Goal: Answer question/provide support: Share knowledge or assist other users

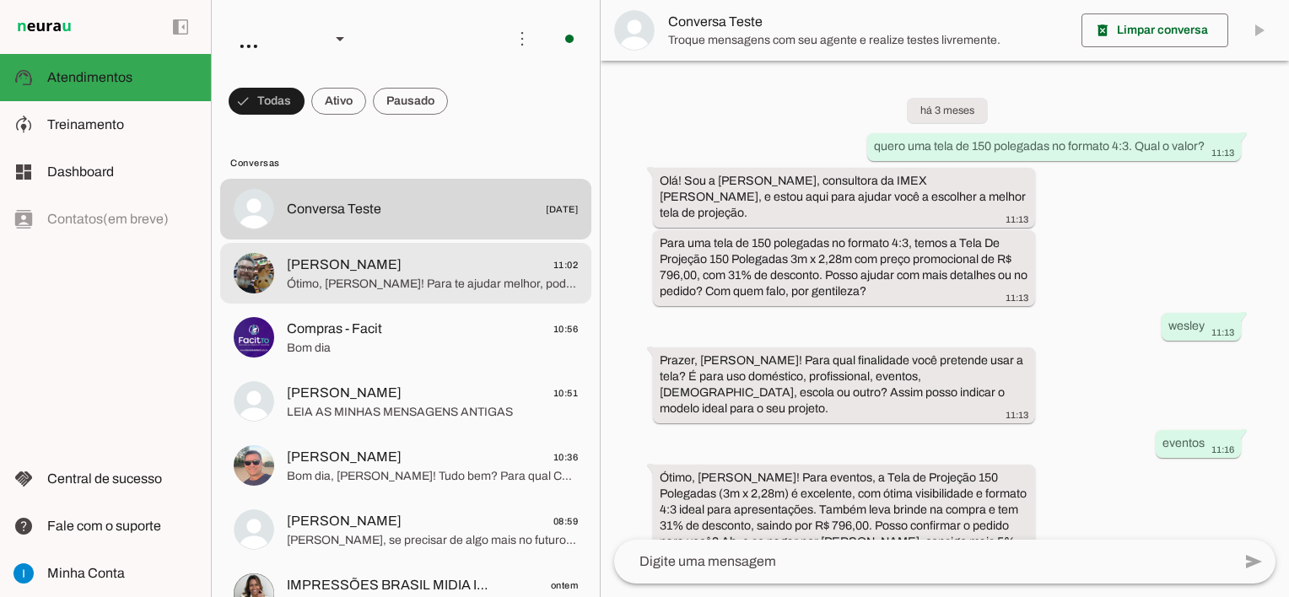
scroll to position [1234, 0]
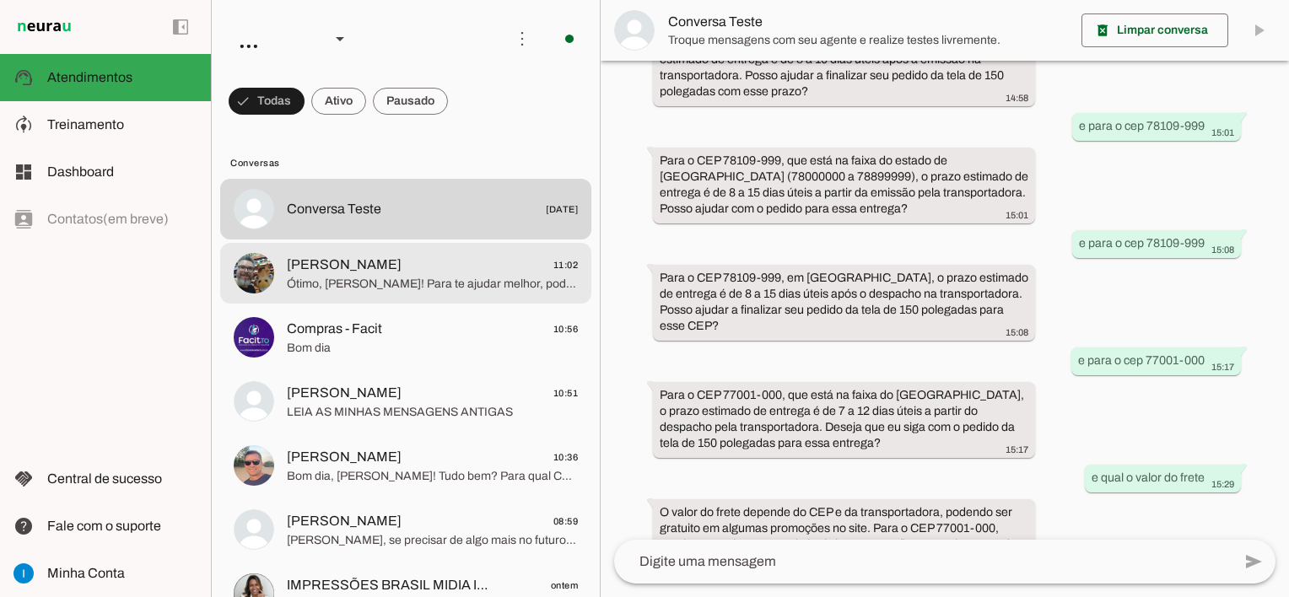
click at [514, 292] on span "Ótimo, [PERSON_NAME]! Para te ajudar melhor, poderia me informar para qual fina…" at bounding box center [432, 284] width 291 height 17
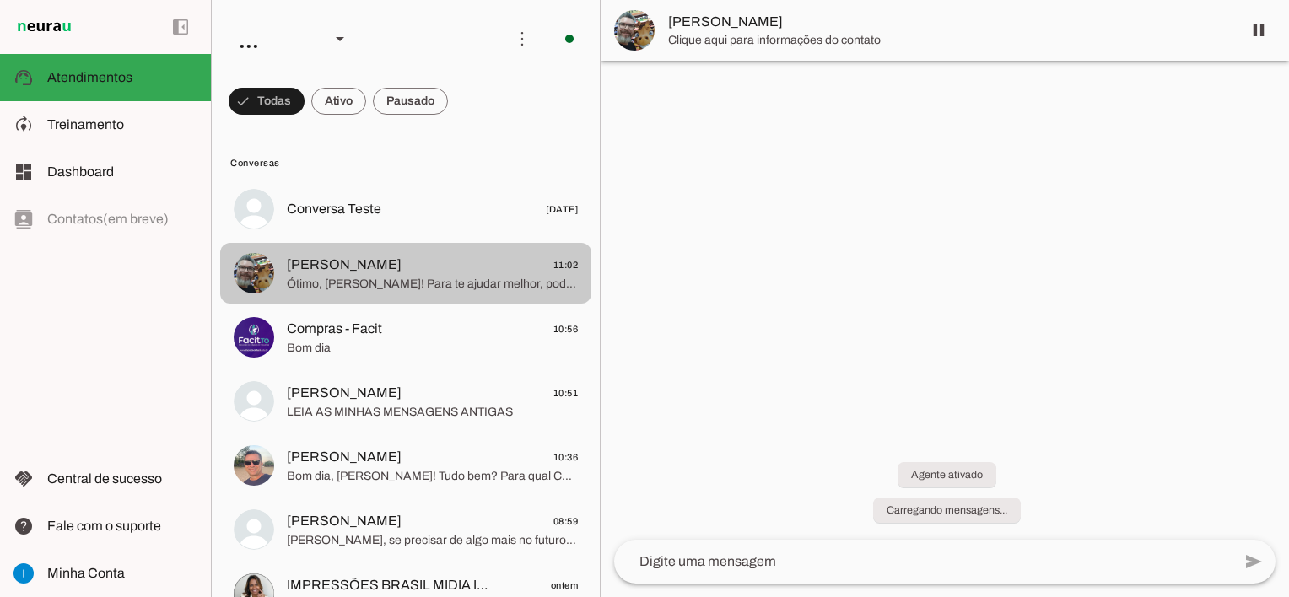
scroll to position [1511, 0]
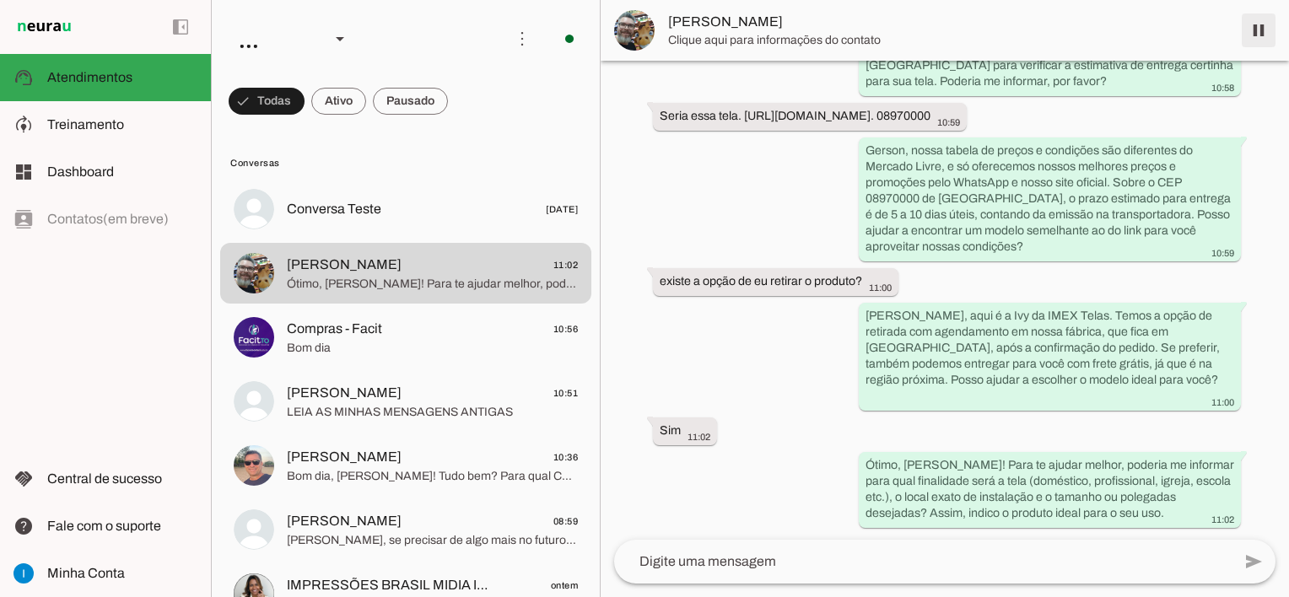
click at [1258, 34] on span at bounding box center [1258, 30] width 40 height 40
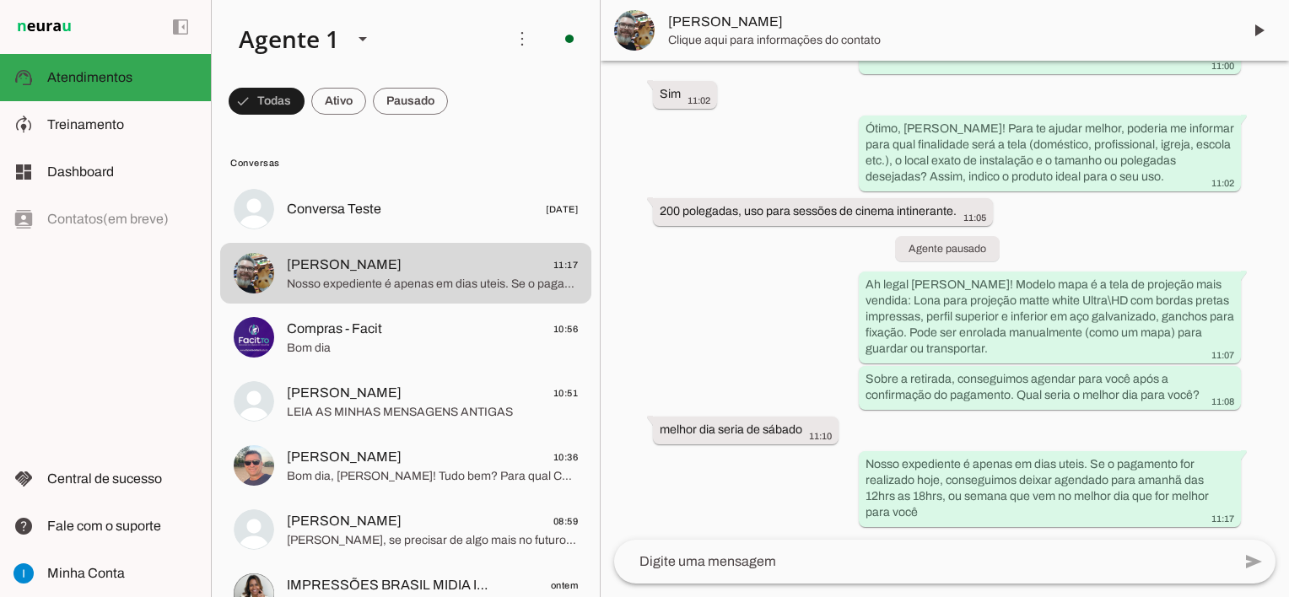
scroll to position [0, 0]
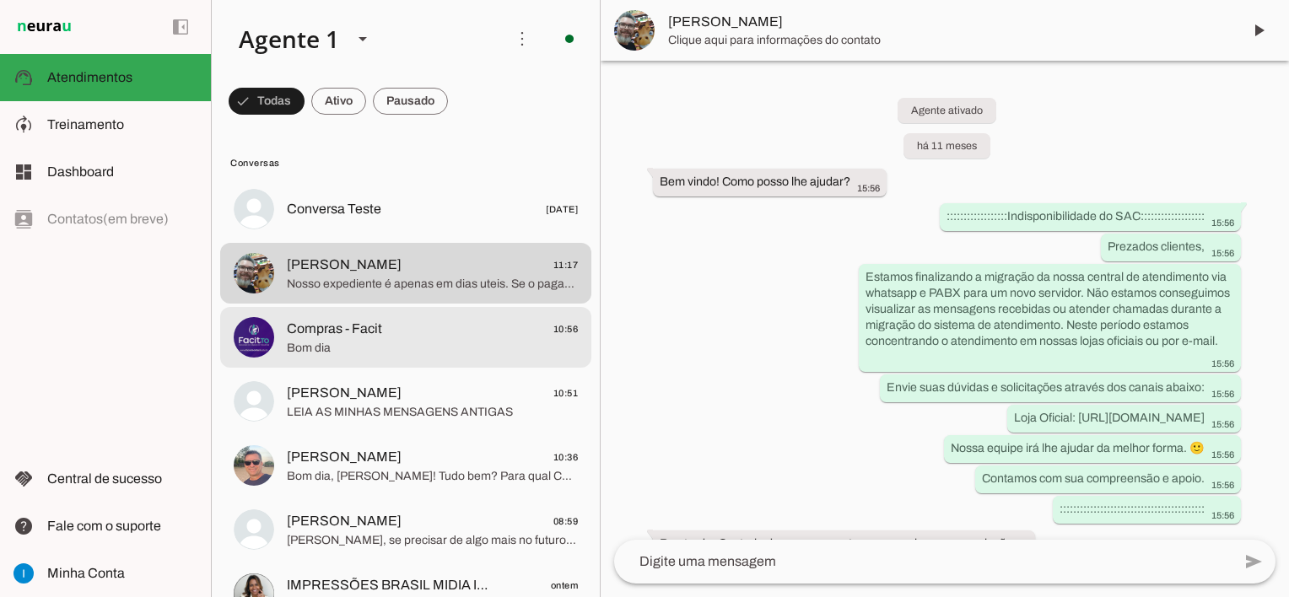
click at [447, 335] on span "Compras - Facit 10:56" at bounding box center [432, 329] width 291 height 21
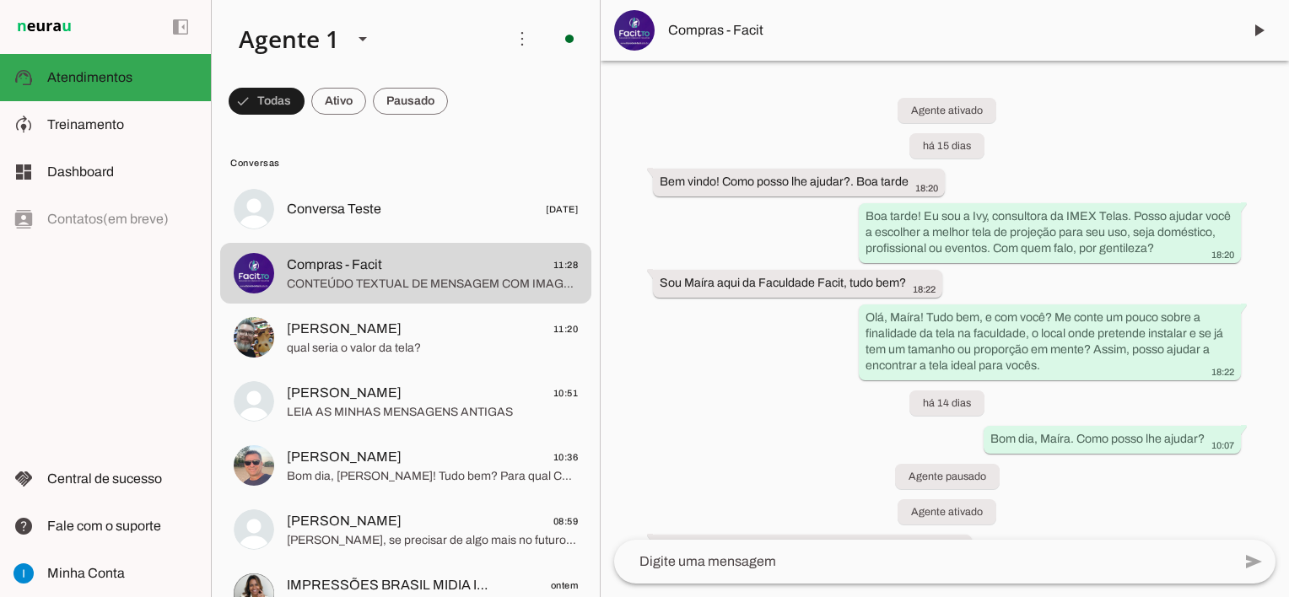
click at [739, 37] on span "Compras - Facit" at bounding box center [948, 30] width 560 height 20
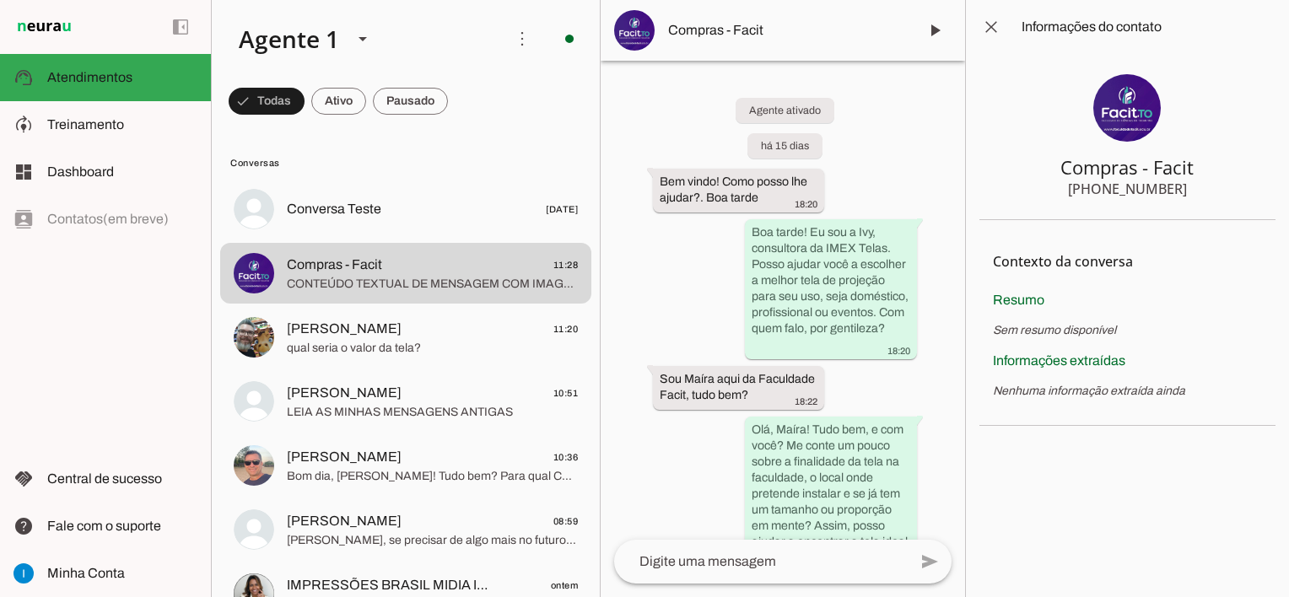
drag, startPoint x: 1061, startPoint y: 175, endPoint x: 1215, endPoint y: 166, distance: 154.6
click at [1215, 166] on section "Compras - Facit [PHONE_NUMBER]" at bounding box center [1127, 137] width 296 height 166
drag, startPoint x: 1183, startPoint y: 189, endPoint x: 1100, endPoint y: 191, distance: 83.5
click at [1100, 191] on section "Compras - Facit [PHONE_NUMBER]" at bounding box center [1127, 137] width 296 height 166
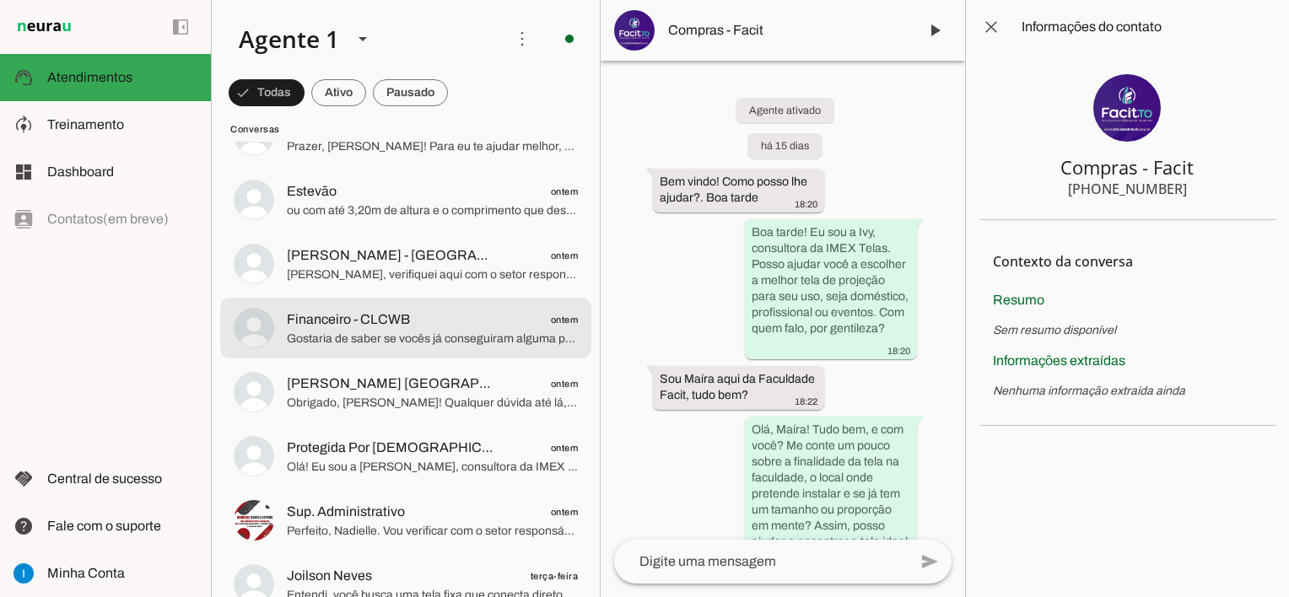
scroll to position [590, 0]
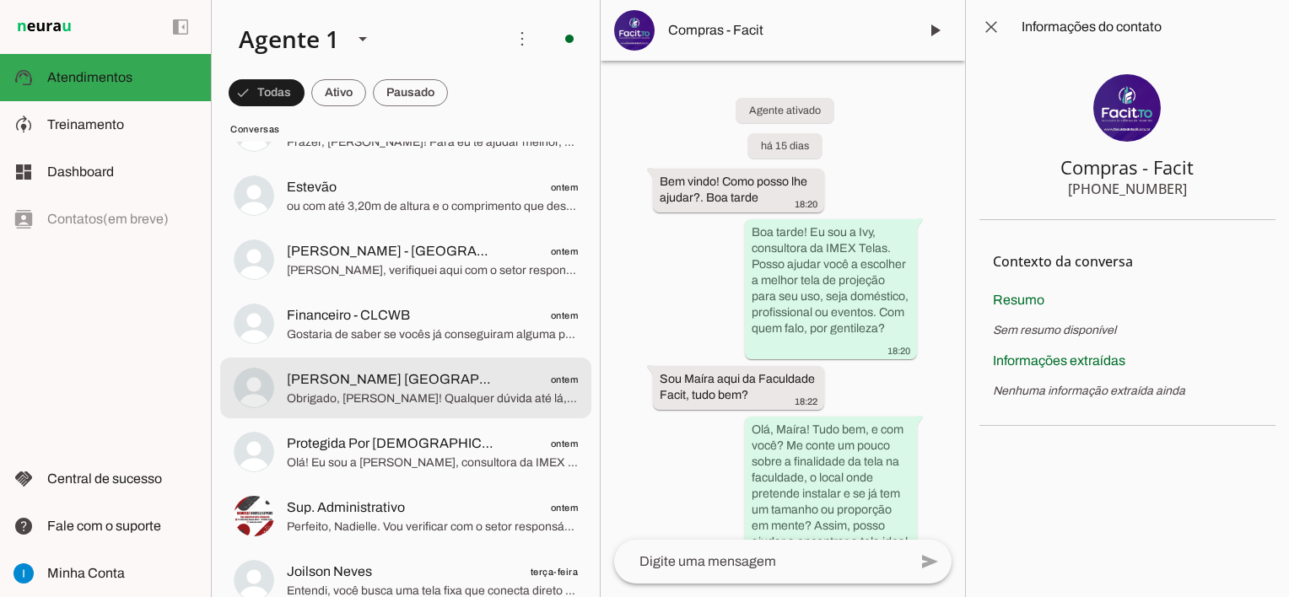
click at [476, 392] on span "Obrigado, [PERSON_NAME]! Qualquer dúvida até lá, estou aqui para ajudar. Tenha …" at bounding box center [432, 399] width 291 height 17
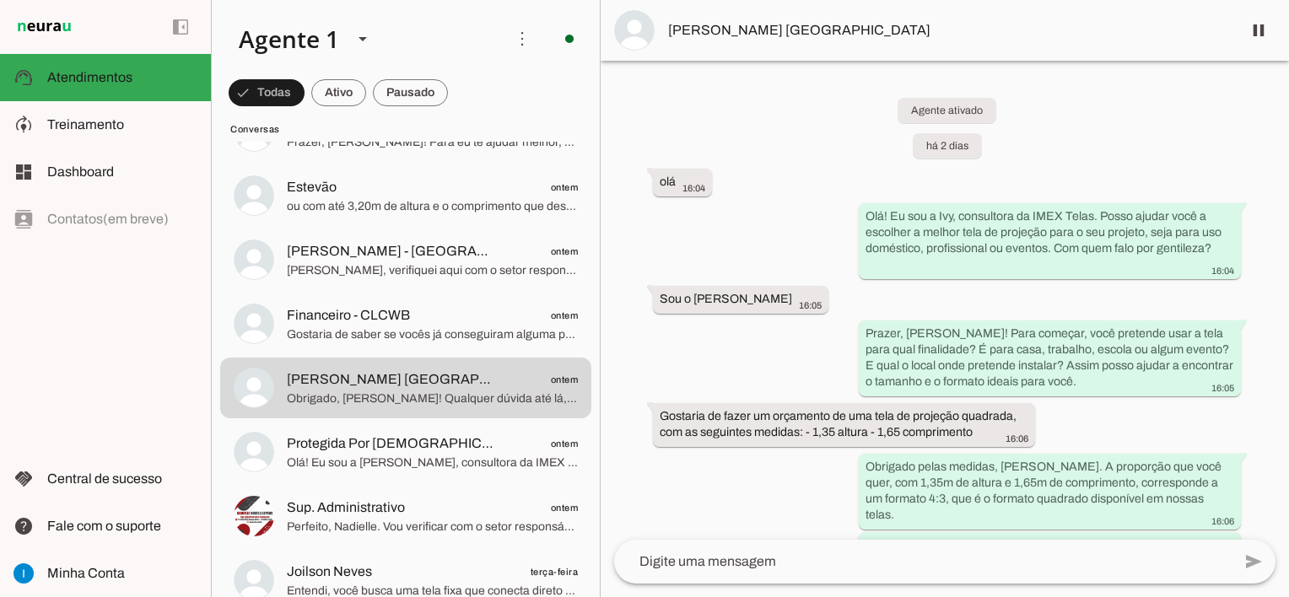
drag, startPoint x: 641, startPoint y: 154, endPoint x: 950, endPoint y: 305, distance: 344.0
click at [950, 305] on div "Agente ativado há 2 dias olá 16:04 Olá! Eu sou a Ivy, consultora da IMEX Telas.…" at bounding box center [945, 300] width 688 height 479
click at [718, 98] on div "Agente ativado há 2 dias olá 16:04 Olá! Eu sou a Ivy, consultora da IMEX Telas.…" at bounding box center [945, 300] width 688 height 479
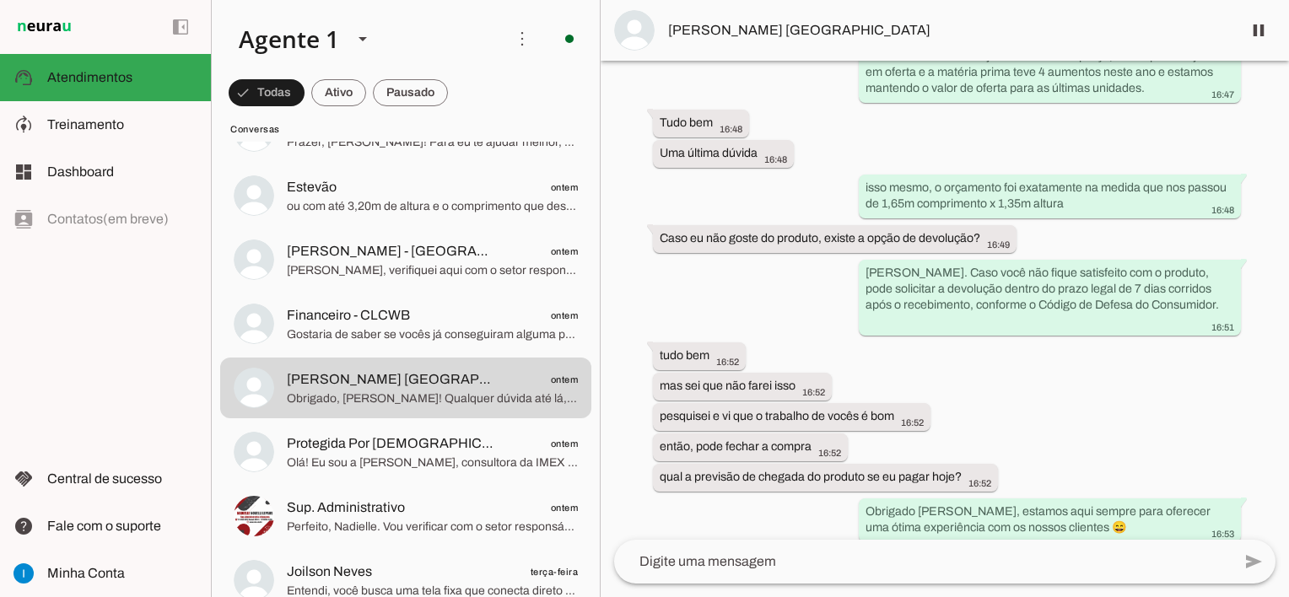
scroll to position [3205, 0]
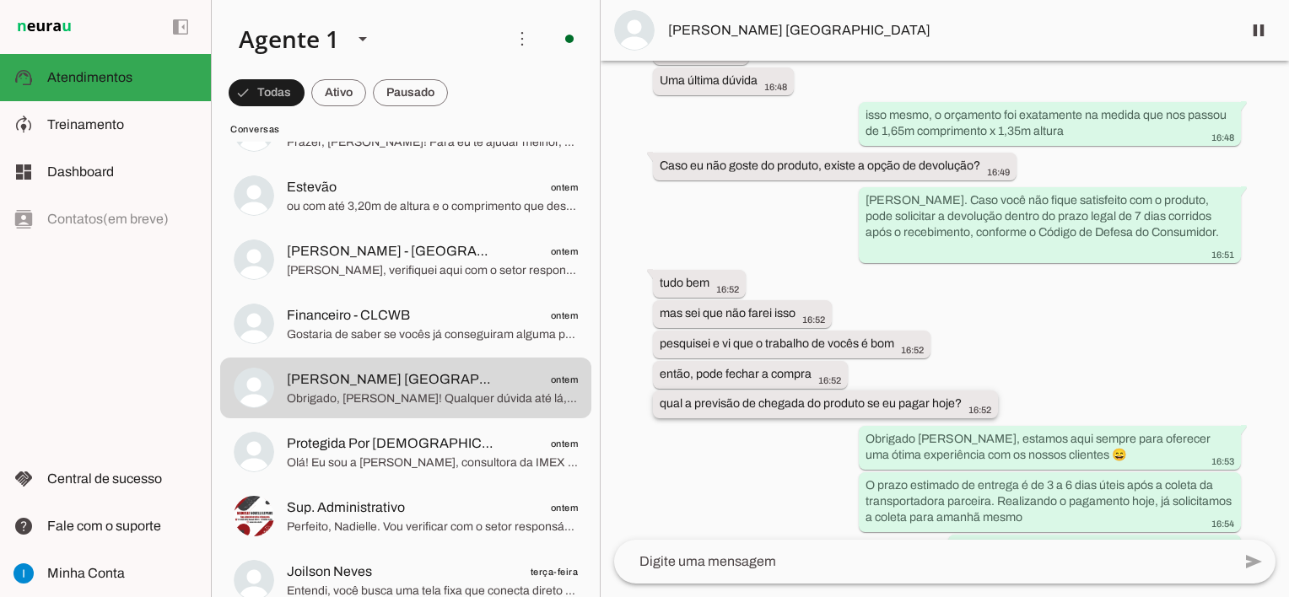
drag, startPoint x: 659, startPoint y: 15, endPoint x: 925, endPoint y: 305, distance: 394.0
click at [925, 305] on chat-widget "pause O agente está respondendo mensagens. Caso novas mensagens sejam enviadas …" at bounding box center [945, 298] width 688 height 597
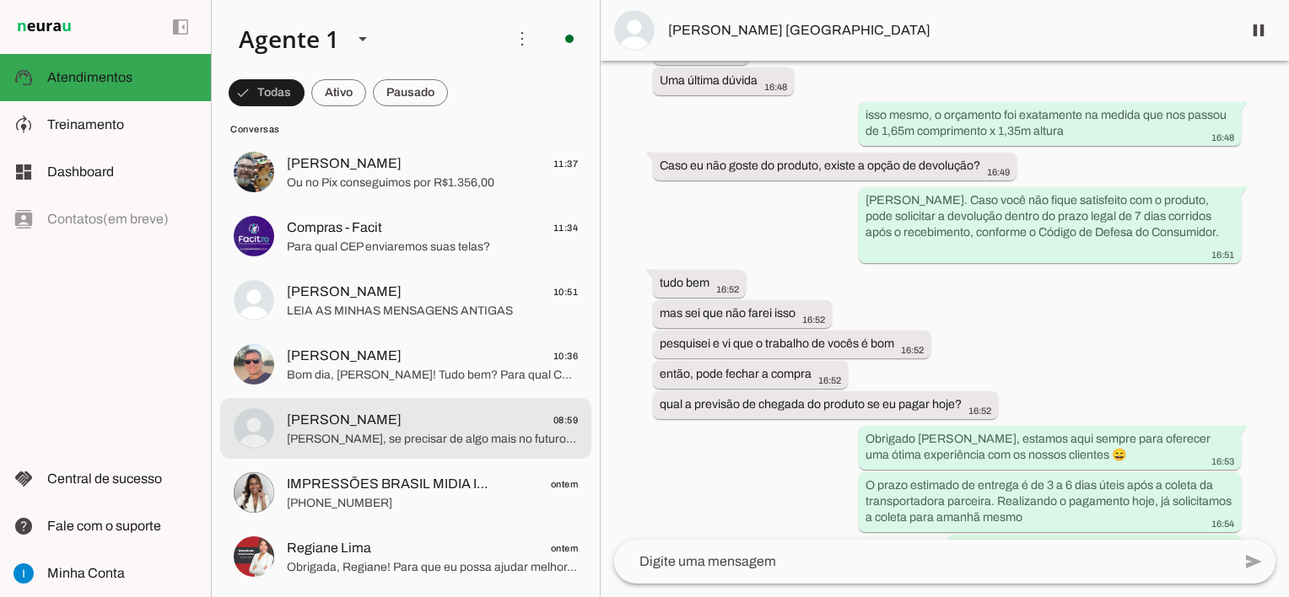
scroll to position [0, 0]
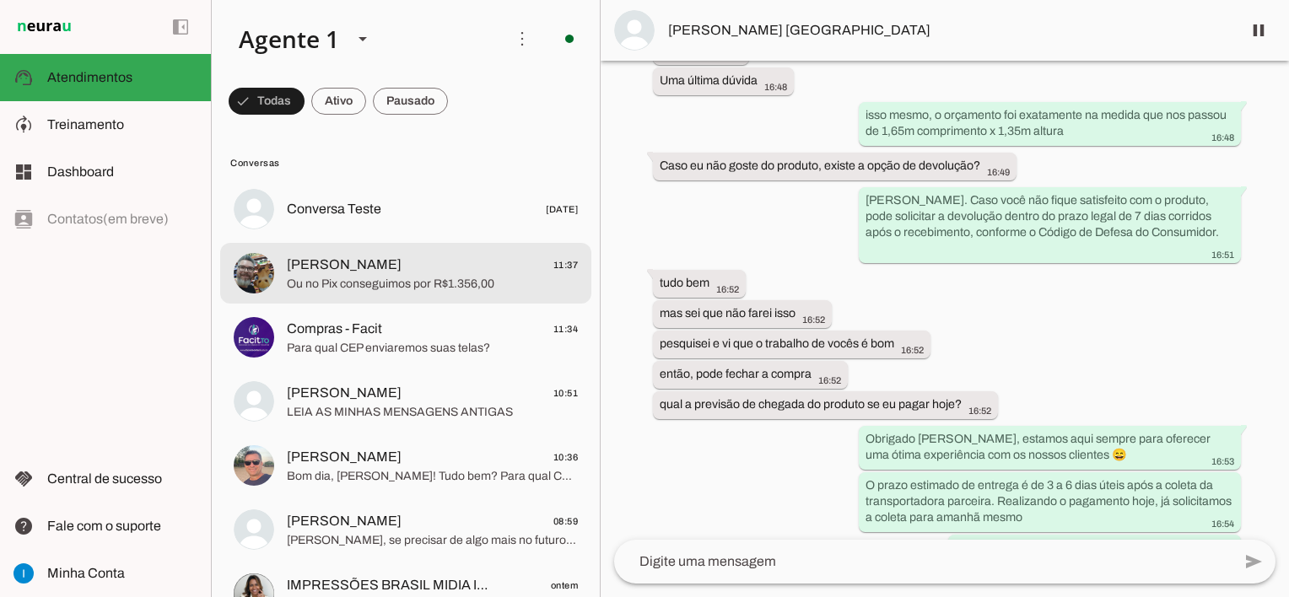
click at [401, 285] on span "Ou no Pix conseguimos por R$1.356,00" at bounding box center [432, 284] width 291 height 17
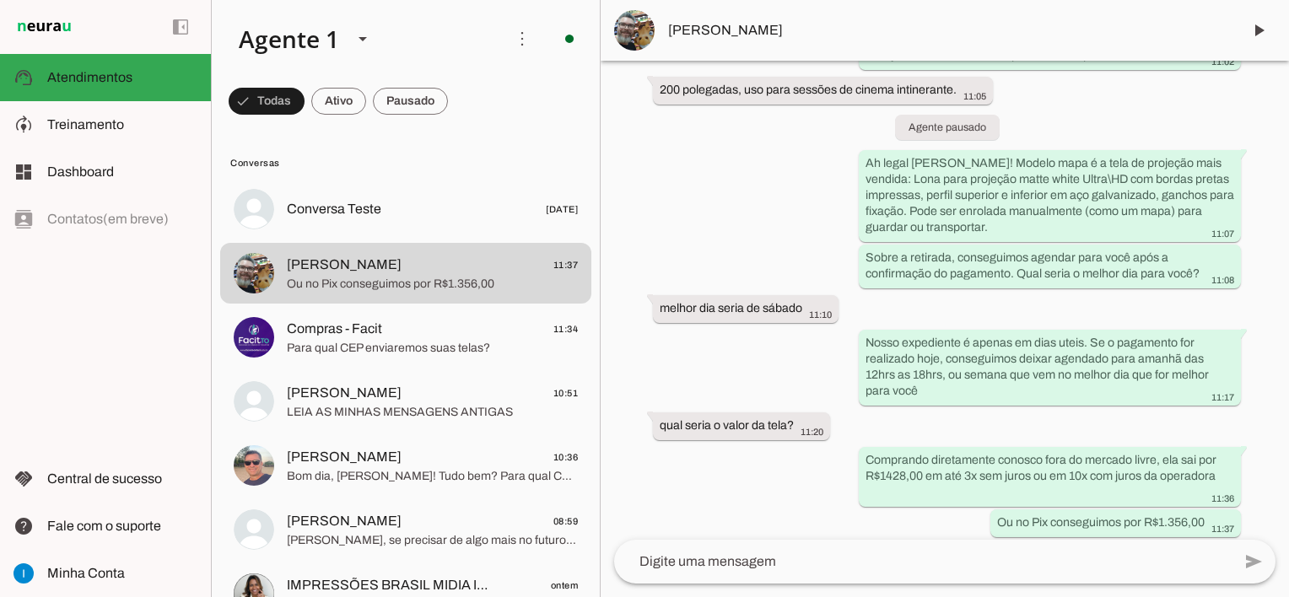
scroll to position [1996, 0]
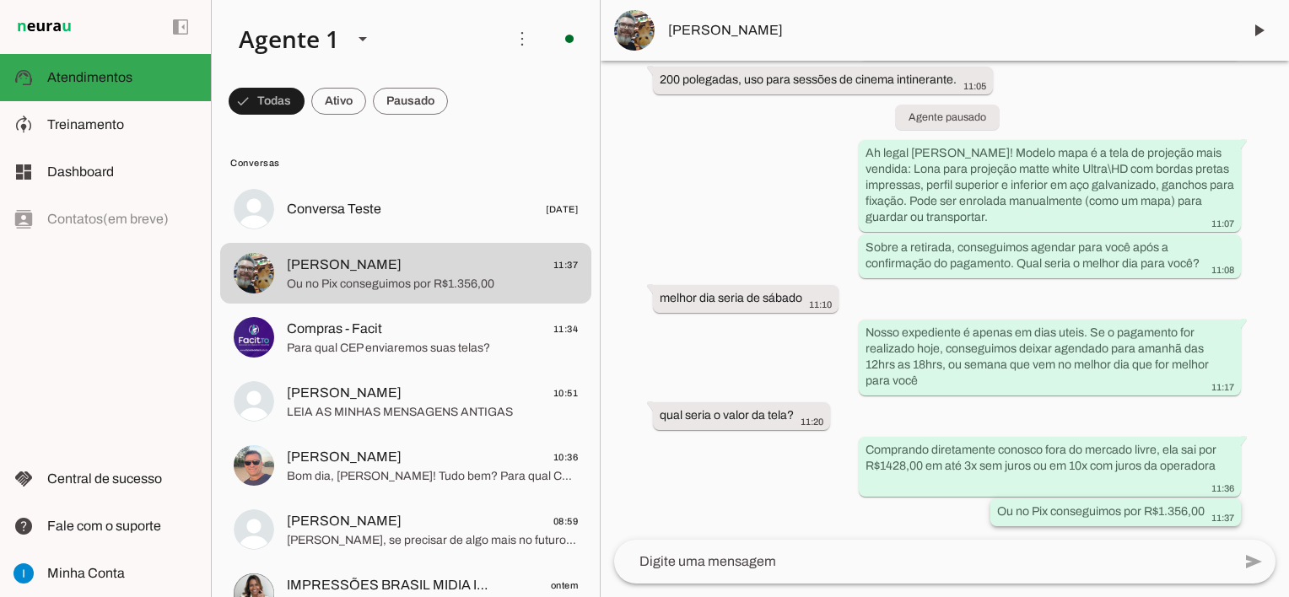
drag, startPoint x: 654, startPoint y: 242, endPoint x: 1195, endPoint y: 514, distance: 605.8
click at [1195, 514] on div "Agente ativado há 11 meses Bem vindo! Como posso lhe ajudar? 15:56 ::::::::::::…" at bounding box center [945, 300] width 688 height 479
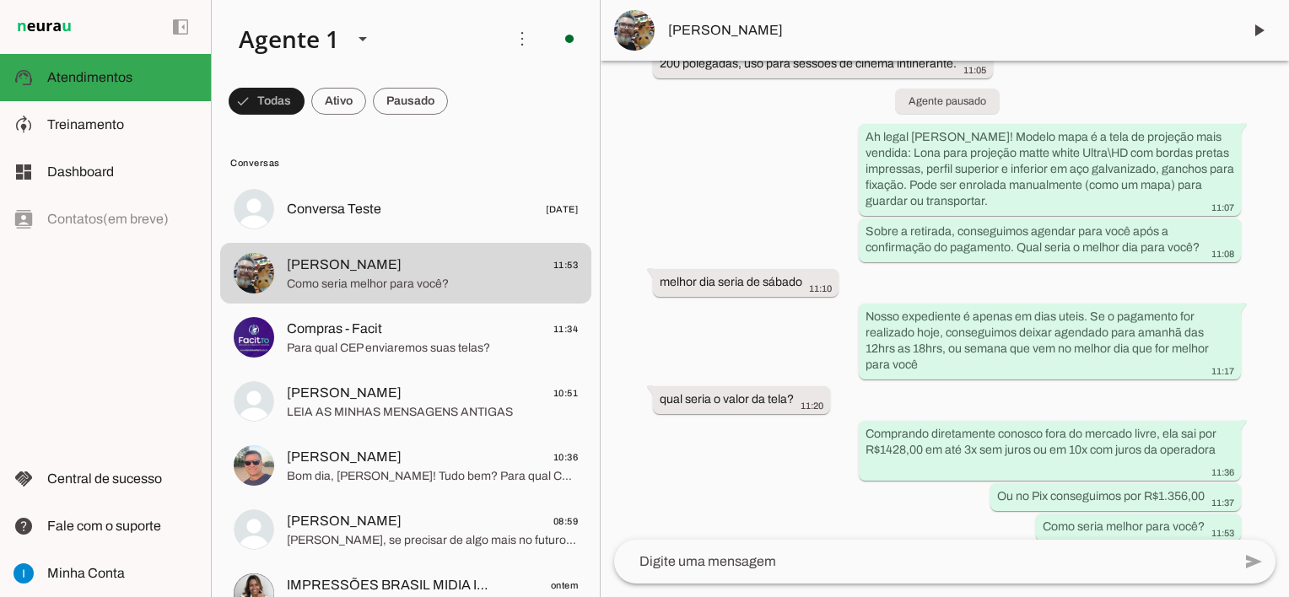
scroll to position [2026, 0]
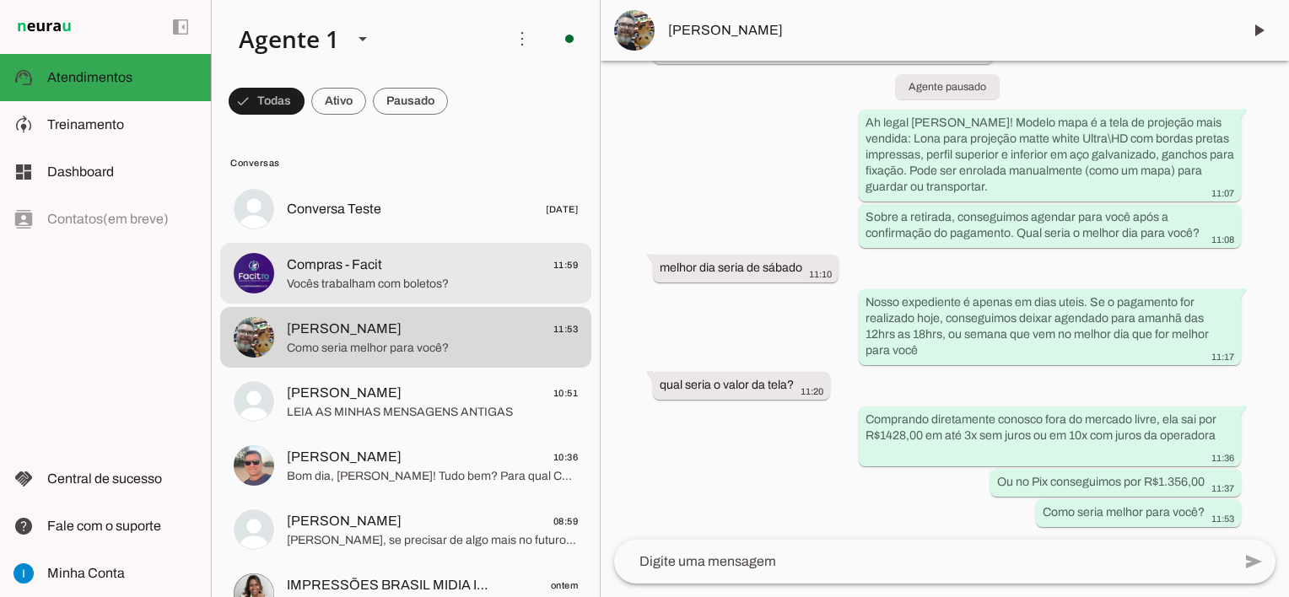
click at [440, 282] on span "Vocês trabalham com boletos?" at bounding box center [432, 284] width 291 height 17
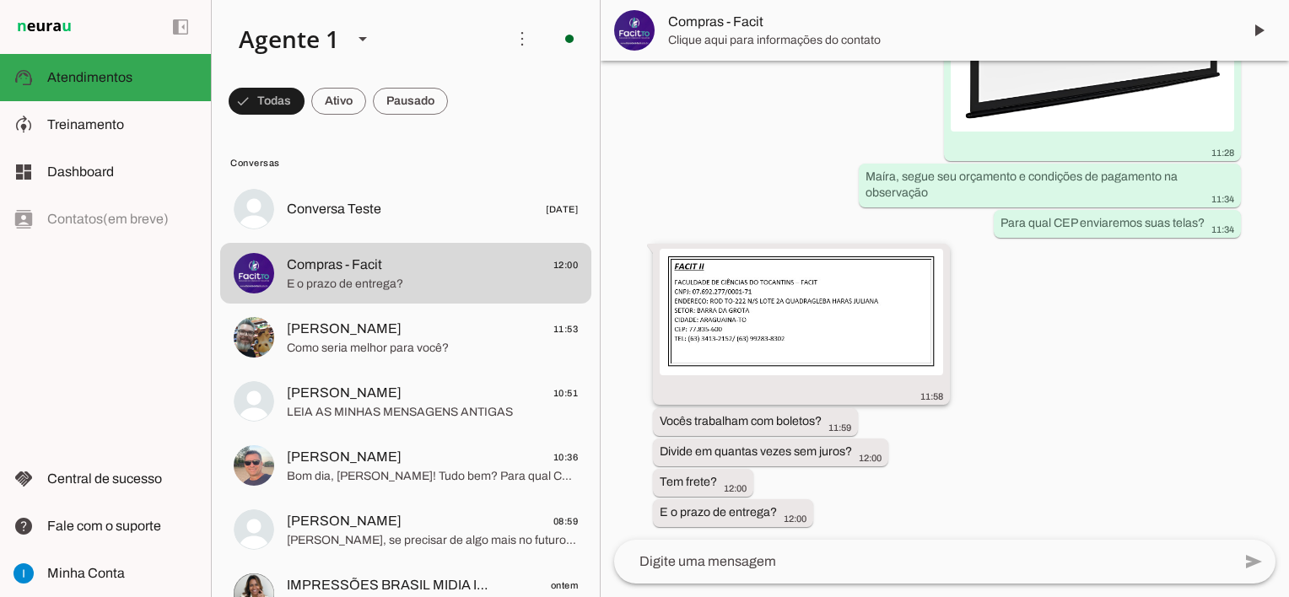
scroll to position [2369, 0]
click at [702, 565] on textarea at bounding box center [922, 562] width 617 height 20
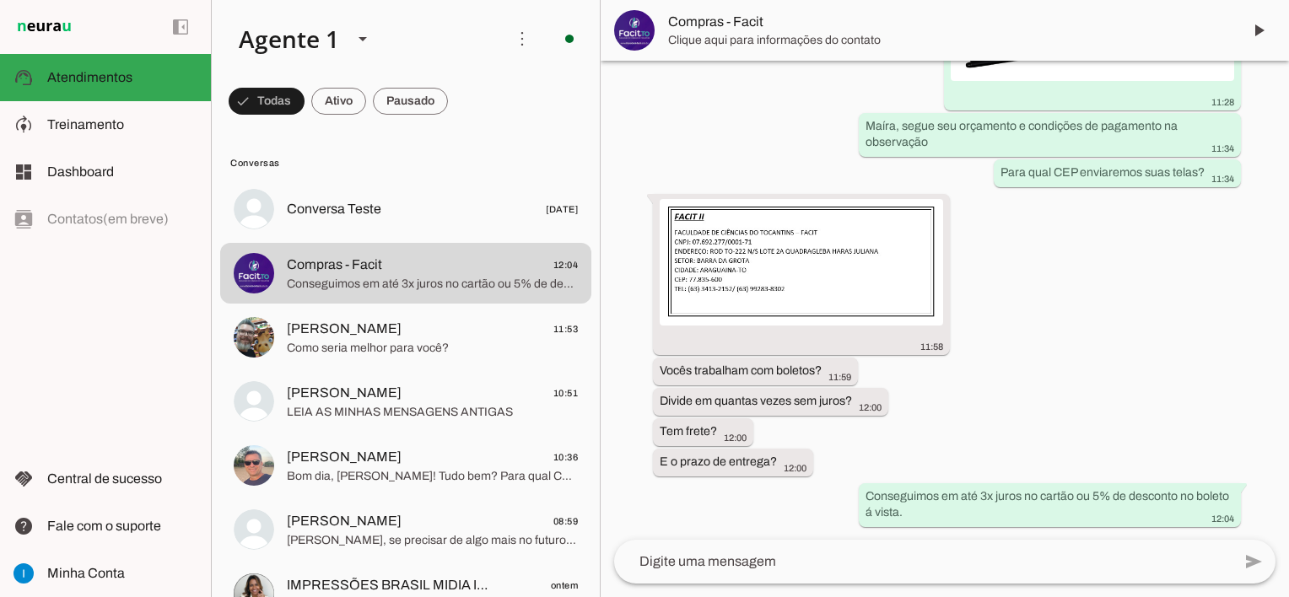
scroll to position [0, 0]
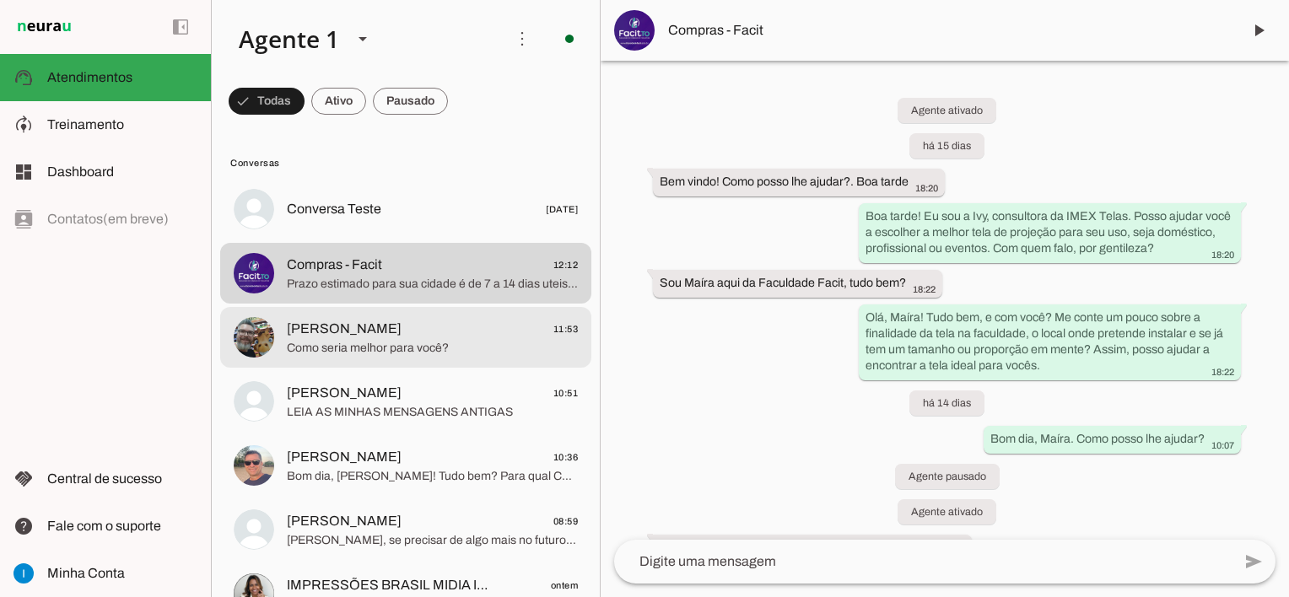
click at [412, 331] on span "[PERSON_NAME] 11:53" at bounding box center [432, 329] width 291 height 21
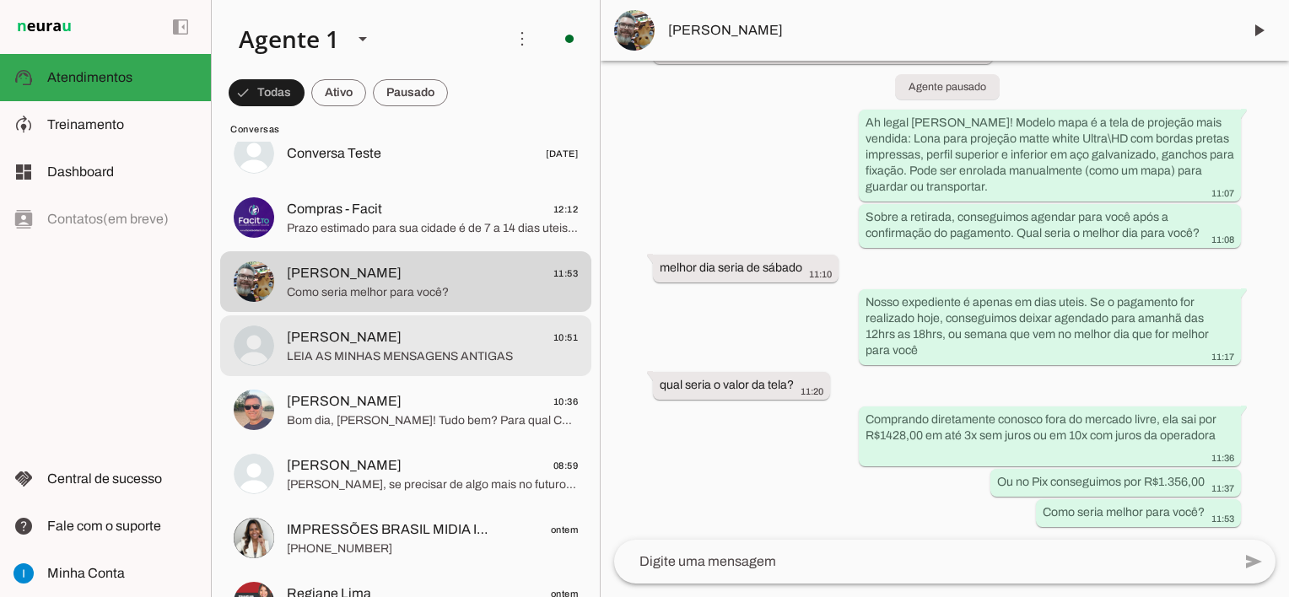
scroll to position [84, 0]
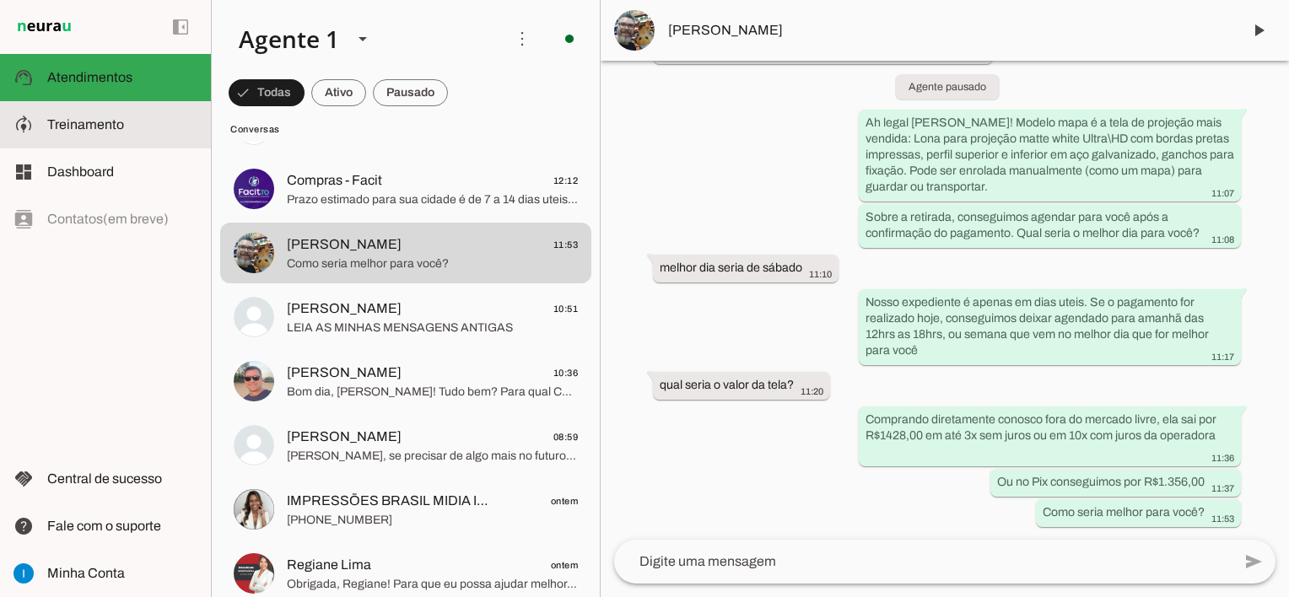
click at [48, 128] on span "Treinamento" at bounding box center [85, 124] width 77 height 14
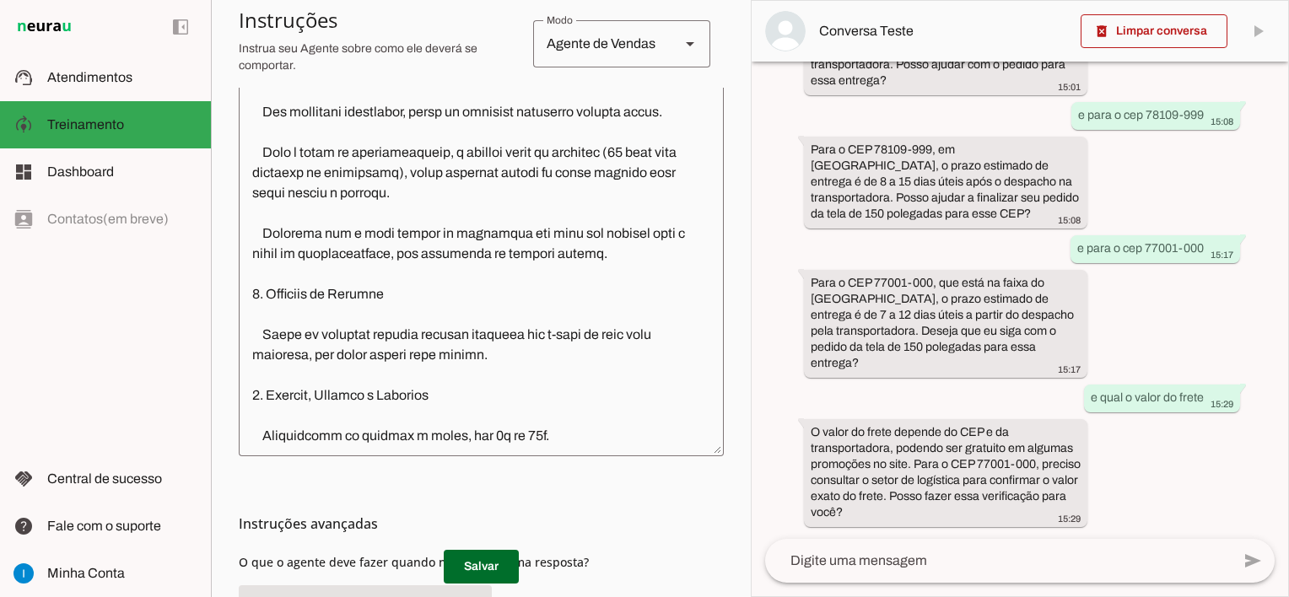
scroll to position [5341, 0]
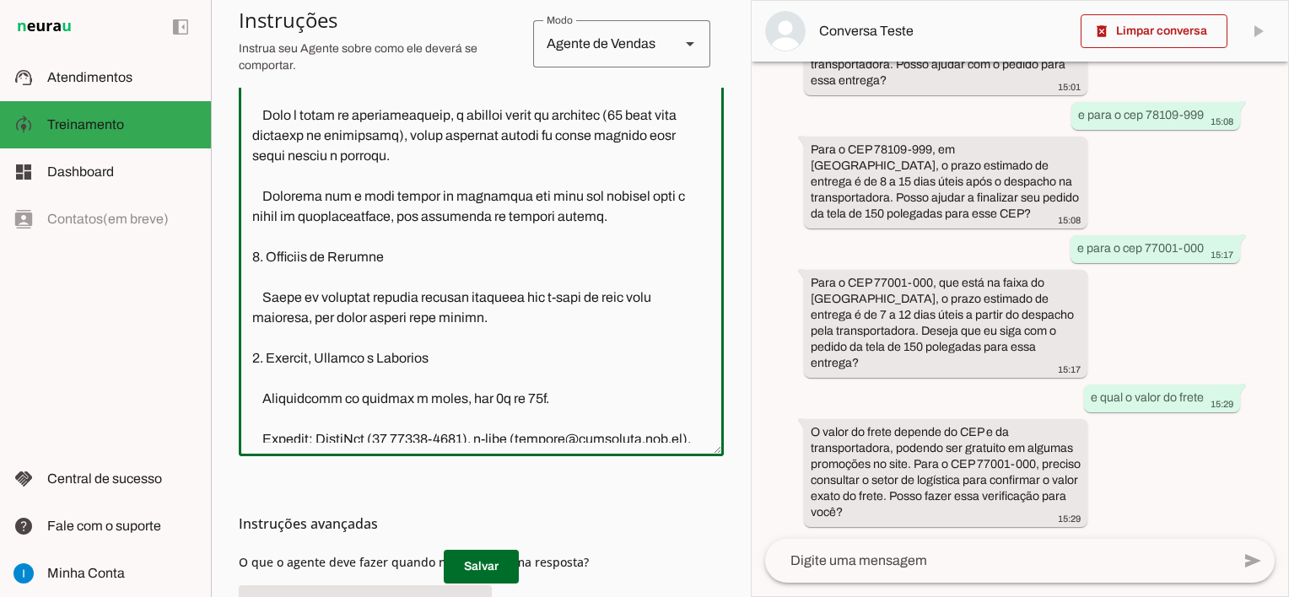
drag, startPoint x: 459, startPoint y: 405, endPoint x: 263, endPoint y: 361, distance: 200.5
click at [263, 361] on textarea at bounding box center [481, 262] width 485 height 361
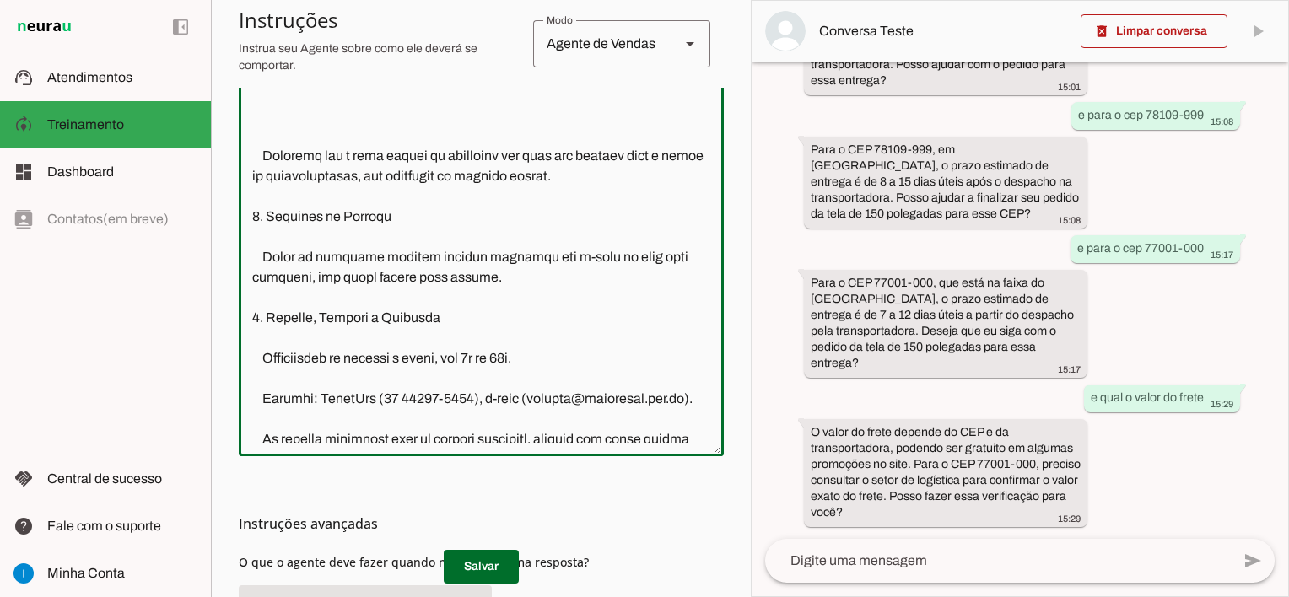
click at [261, 387] on textarea at bounding box center [481, 262] width 485 height 361
click at [270, 385] on textarea at bounding box center [481, 262] width 485 height 361
click at [265, 380] on textarea at bounding box center [481, 262] width 485 height 361
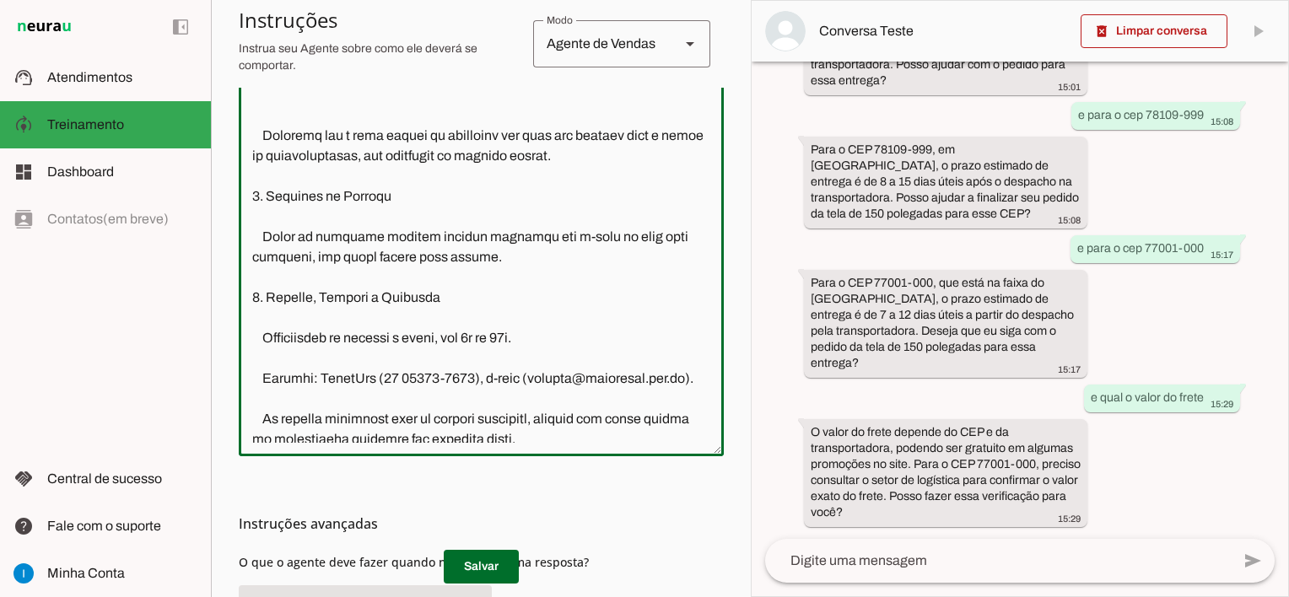
click at [518, 270] on textarea at bounding box center [481, 262] width 485 height 361
click at [266, 365] on textarea at bounding box center [481, 262] width 485 height 361
click at [269, 364] on textarea at bounding box center [481, 262] width 485 height 361
type textarea "Lore ip dolor Sit a c adipiscing el SEDD Eiusm. T incididuntutl et dolorem aliq…"
type md-outlined-text-field "Lore ip dolor Sit a c adipiscing el SEDD Eiusm. T incididuntutl et dolorem aliq…"
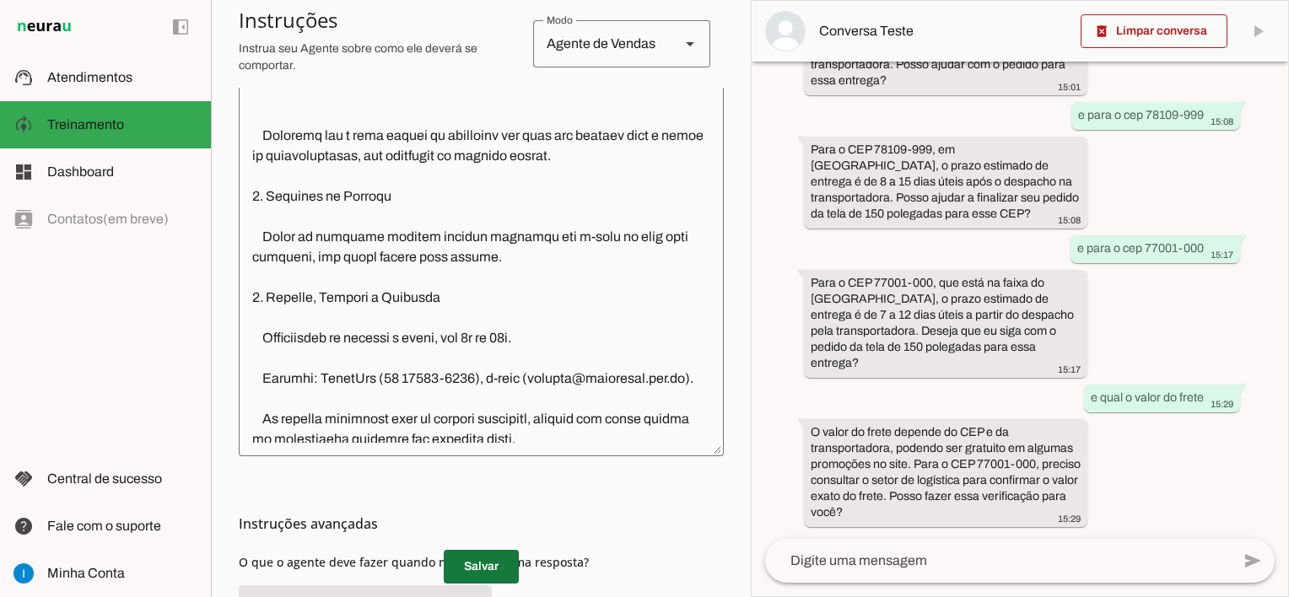
click at [471, 563] on span at bounding box center [481, 567] width 75 height 40
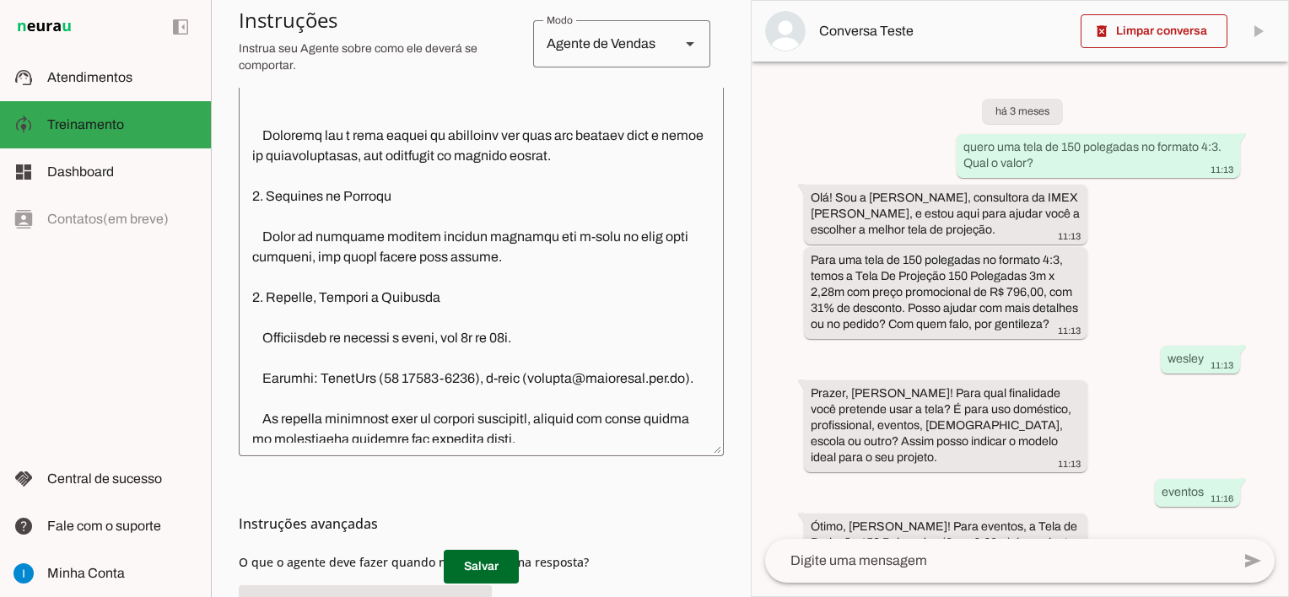
click at [792, 159] on div "há 3 meses quero uma tela de 150 polegadas no formato 4:3. Qual o valor? 11:13 …" at bounding box center [1020, 300] width 536 height 477
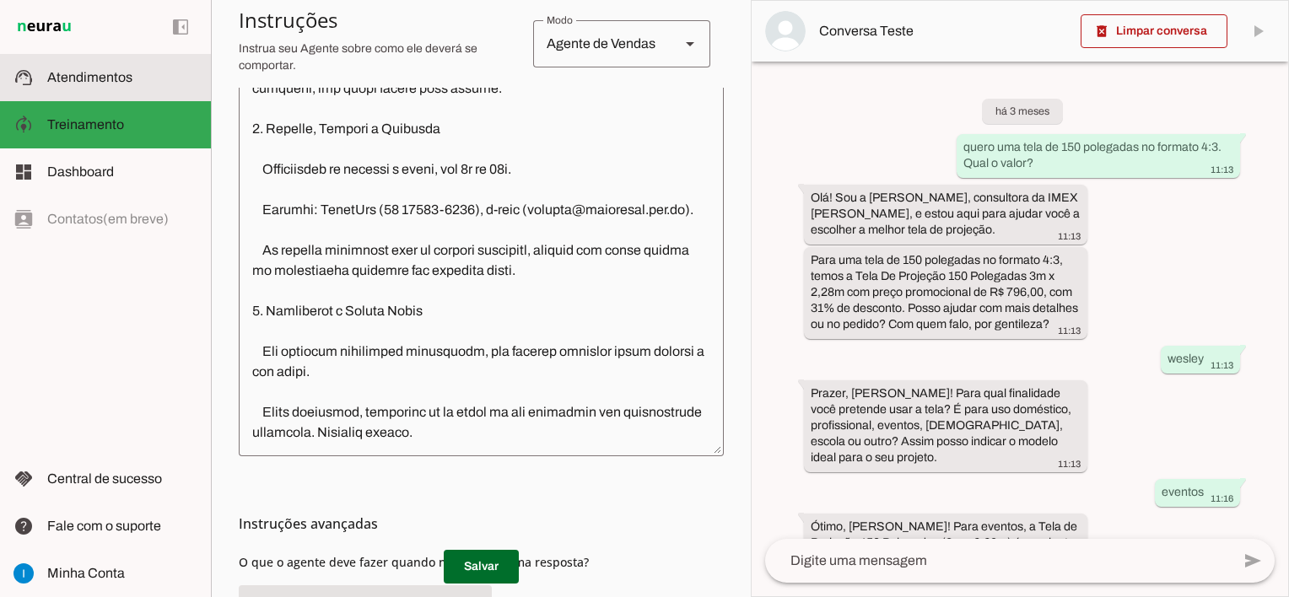
drag, startPoint x: 122, startPoint y: 81, endPoint x: 635, endPoint y: 212, distance: 529.2
click at [122, 81] on span "Atendimentos" at bounding box center [89, 77] width 85 height 14
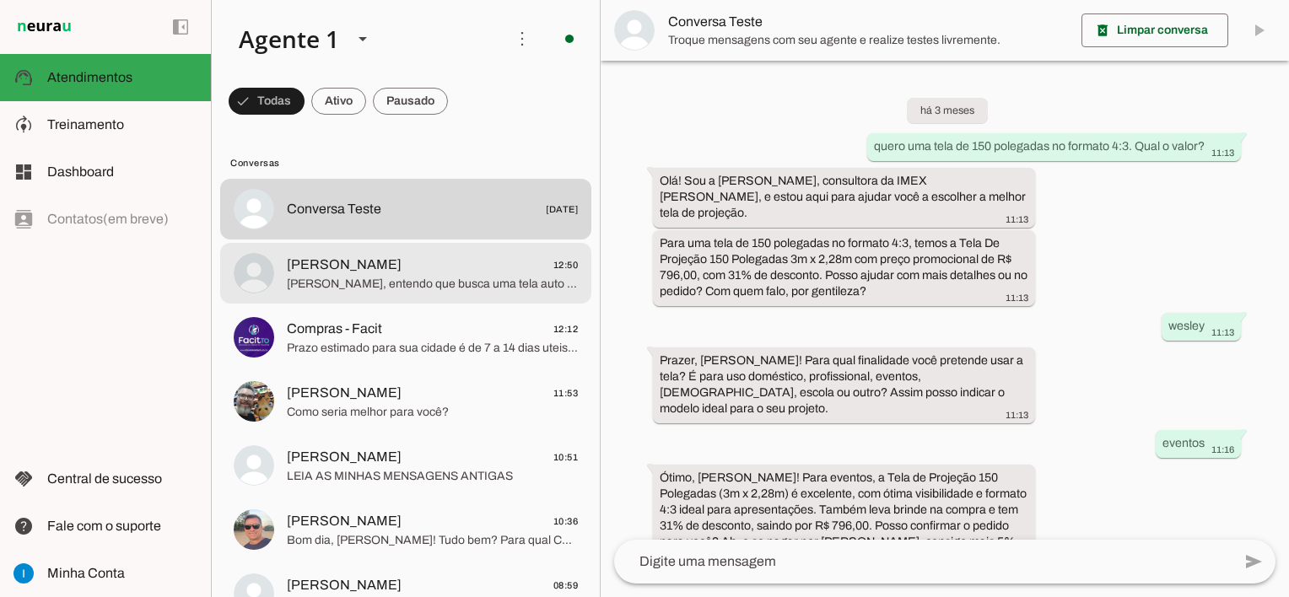
click at [466, 293] on div at bounding box center [432, 273] width 291 height 41
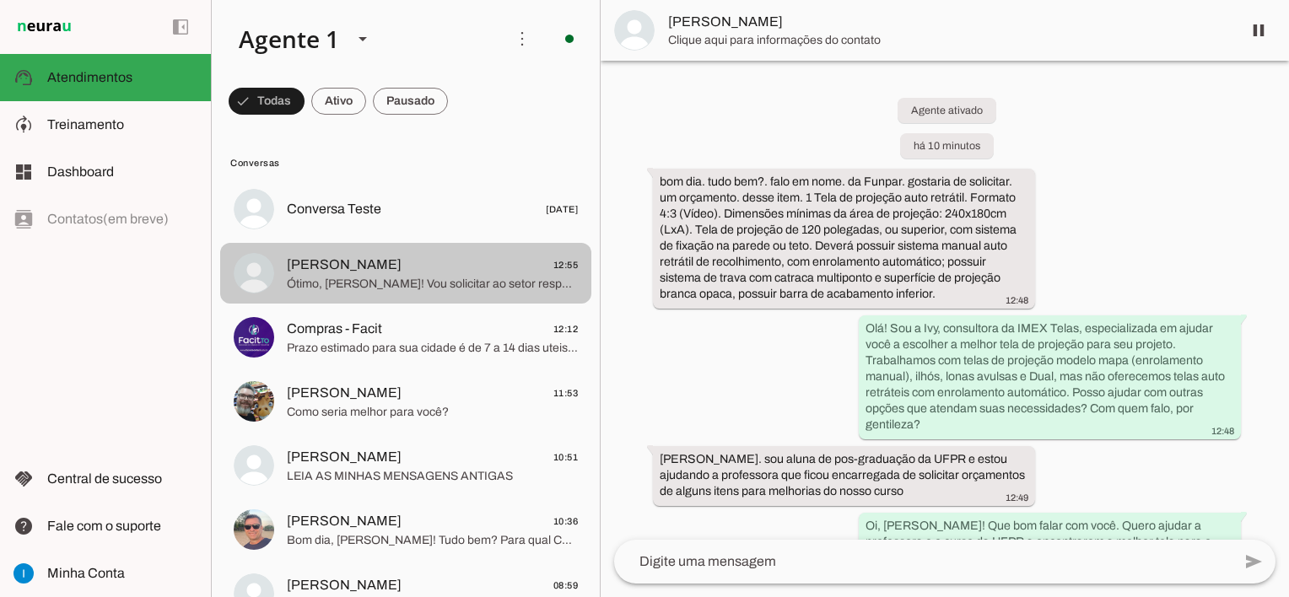
click at [418, 287] on span "Ótimo, [PERSON_NAME]! Vou solicitar ao setor responsável a elaboração do orçame…" at bounding box center [432, 284] width 291 height 17
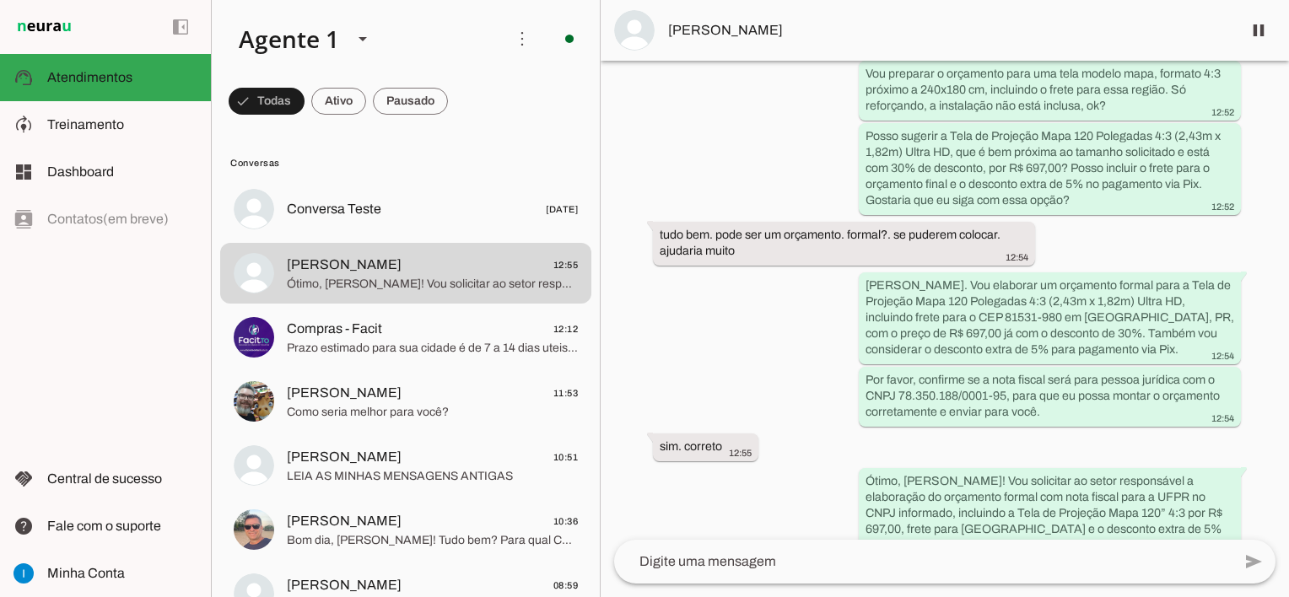
scroll to position [1350, 0]
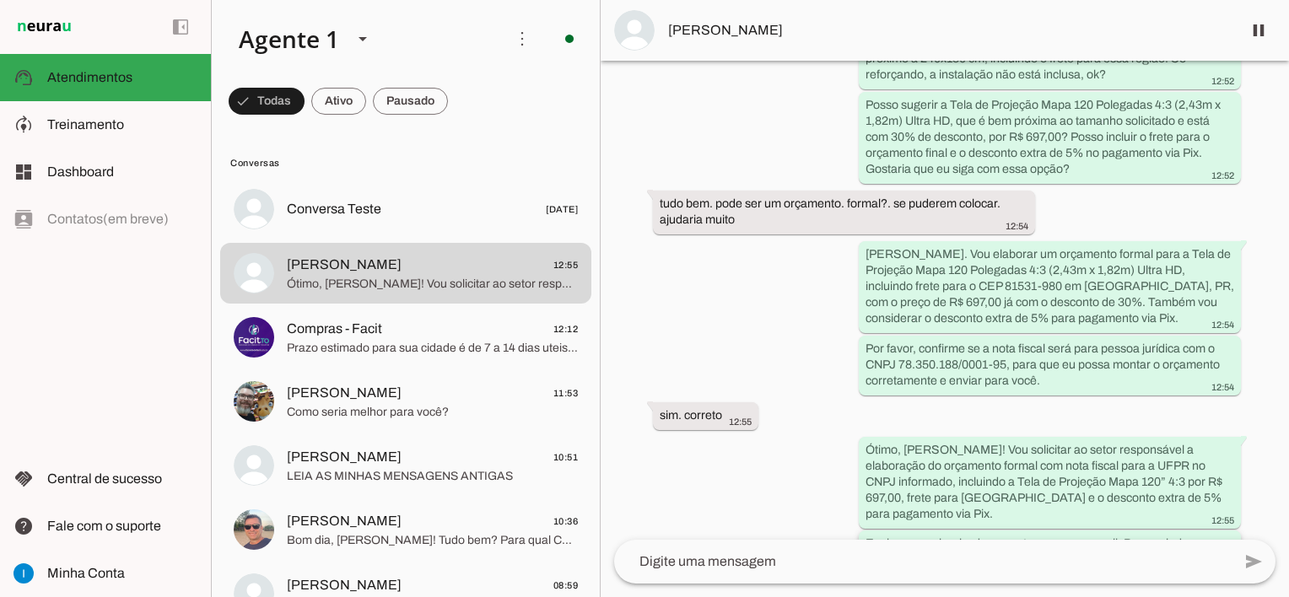
drag, startPoint x: 665, startPoint y: 19, endPoint x: 1132, endPoint y: 509, distance: 677.7
click at [1132, 509] on chat-widget "pause O agente está respondendo mensagens. Caso novas mensagens sejam enviadas …" at bounding box center [945, 298] width 688 height 597
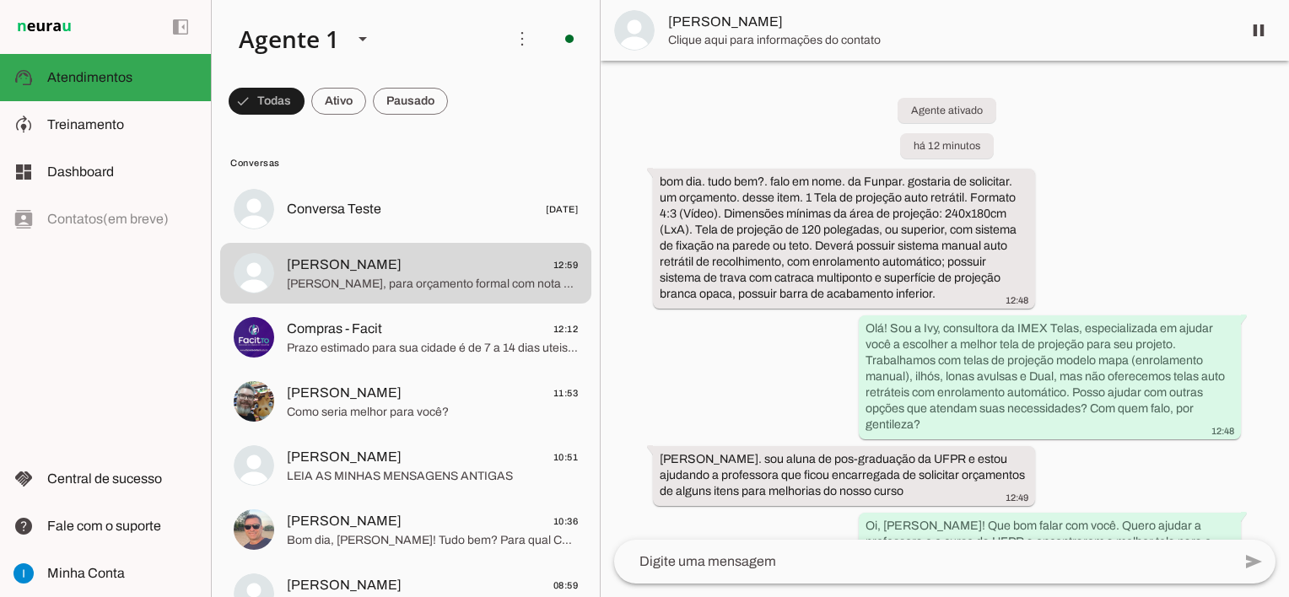
click at [915, 29] on span "[PERSON_NAME]" at bounding box center [948, 22] width 560 height 20
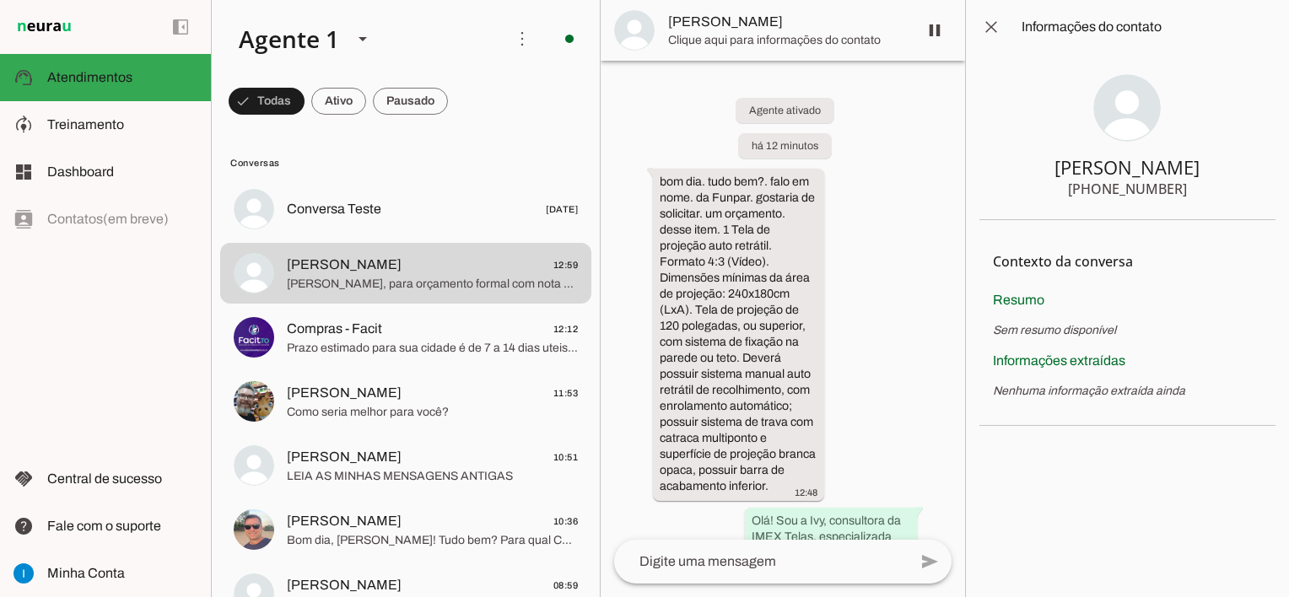
drag, startPoint x: 1186, startPoint y: 189, endPoint x: 1103, endPoint y: 186, distance: 82.7
click at [1103, 186] on section "[PERSON_NAME] [PHONE_NUMBER]" at bounding box center [1127, 137] width 296 height 166
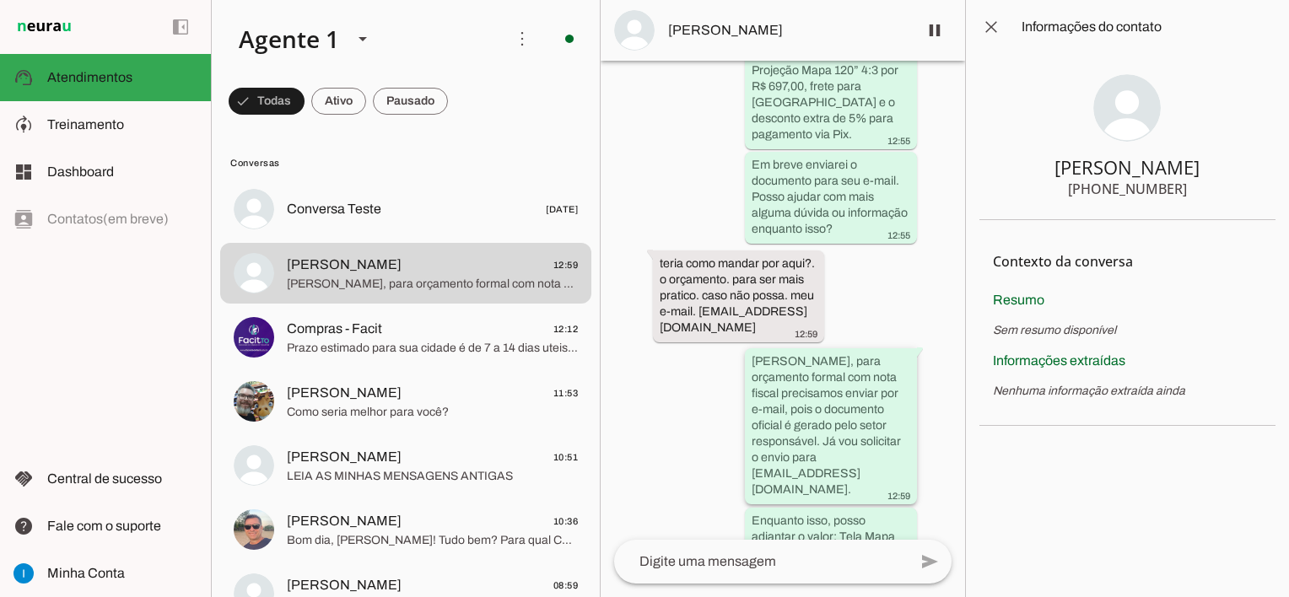
scroll to position [3548, 0]
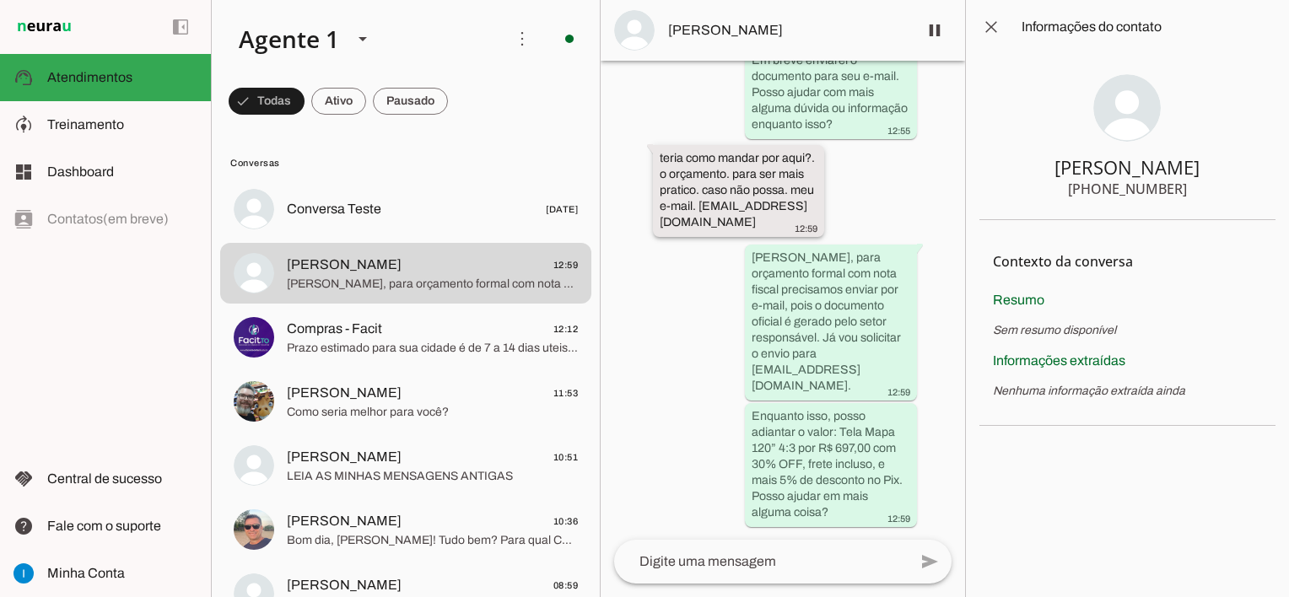
drag, startPoint x: 666, startPoint y: 208, endPoint x: 815, endPoint y: 219, distance: 148.9
click at [0, 0] on slot "teria como mandar por aqui?. o orçamento. para ser mais pratico. caso não possa…" at bounding box center [0, 0] width 0 height 0
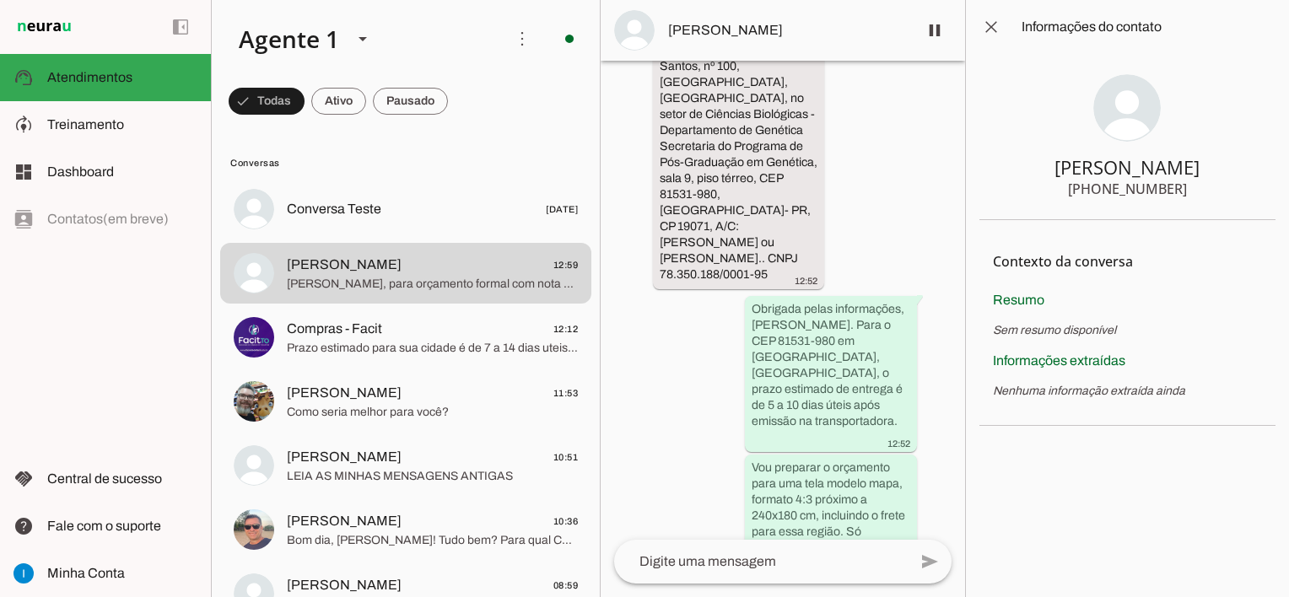
scroll to position [2254, 0]
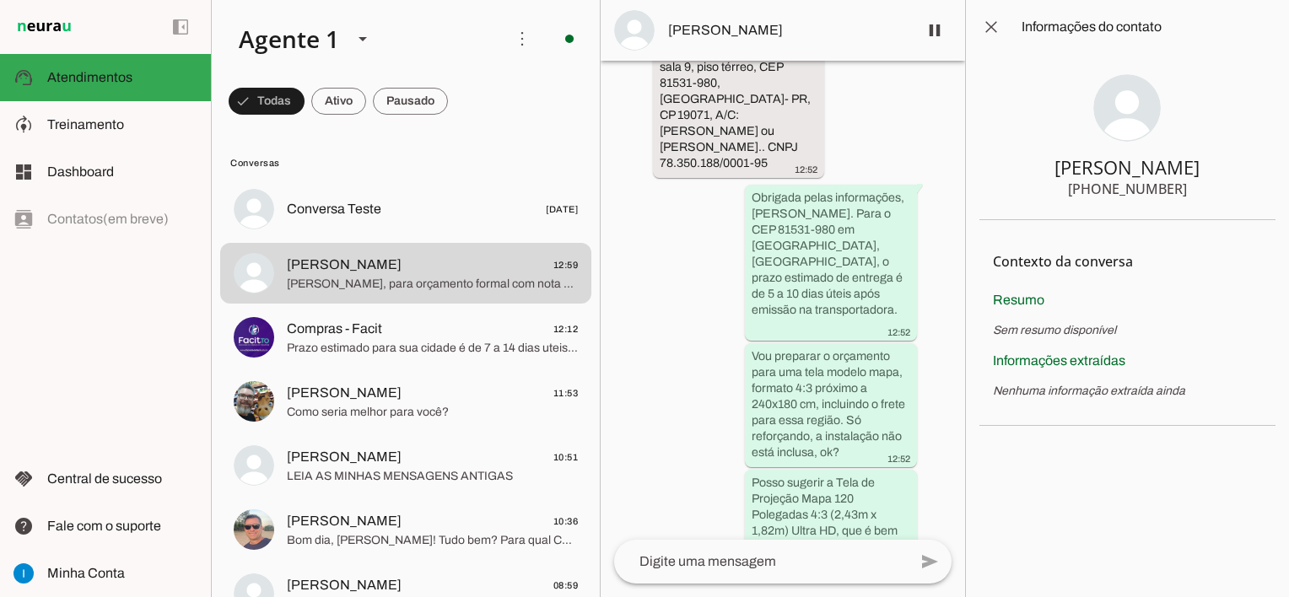
drag, startPoint x: 747, startPoint y: 260, endPoint x: 708, endPoint y: 267, distance: 40.4
click at [709, 267] on div "Agente ativado há 12 minutos bom dia. tudo bem?. falo em nome. da Funpar. gosta…" at bounding box center [783, 300] width 364 height 479
drag, startPoint x: 658, startPoint y: 164, endPoint x: 771, endPoint y: 164, distance: 113.0
click at [771, 164] on whatsapp-message-bubble "com o local de entrega para [GEOGRAPHIC_DATA], [GEOGRAPHIC_DATA]. [PERSON_NAME]…" at bounding box center [738, 27] width 171 height 300
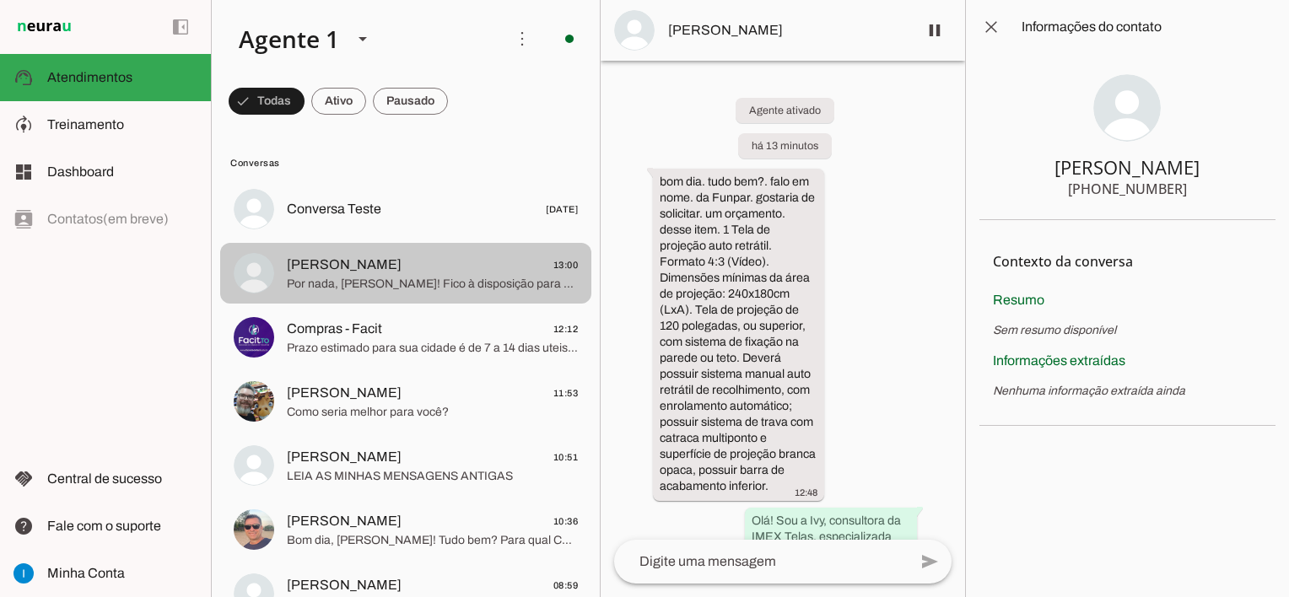
click at [391, 283] on span "Por nada, [PERSON_NAME]! Fico à disposição para qualquer dúvida e para ajudar n…" at bounding box center [432, 284] width 291 height 17
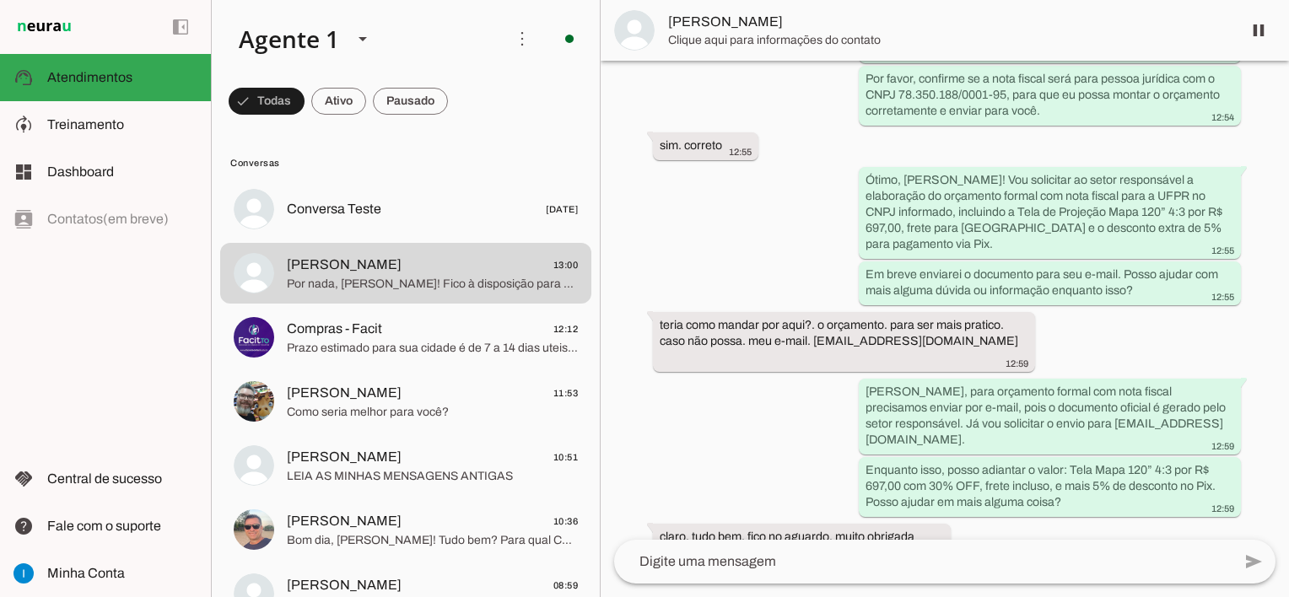
scroll to position [1630, 0]
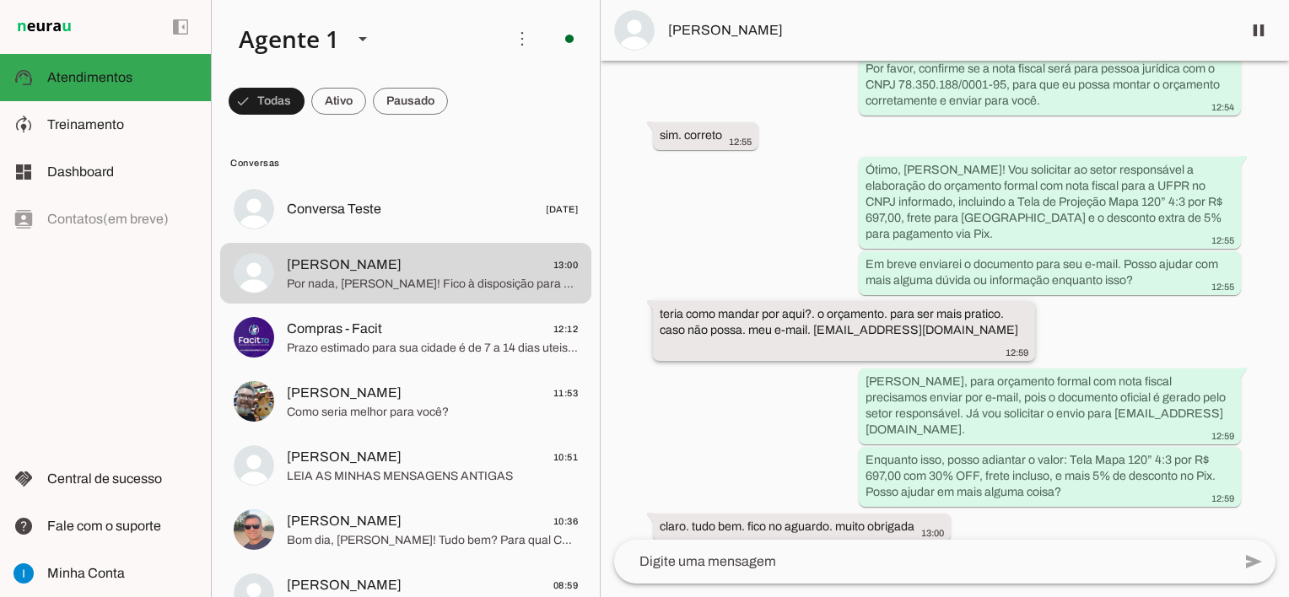
drag, startPoint x: 815, startPoint y: 277, endPoint x: 986, endPoint y: 279, distance: 171.2
click at [986, 306] on div "teria como mandar por aqui?. o orçamento. para ser mais pratico. caso não possa…" at bounding box center [844, 332] width 369 height 53
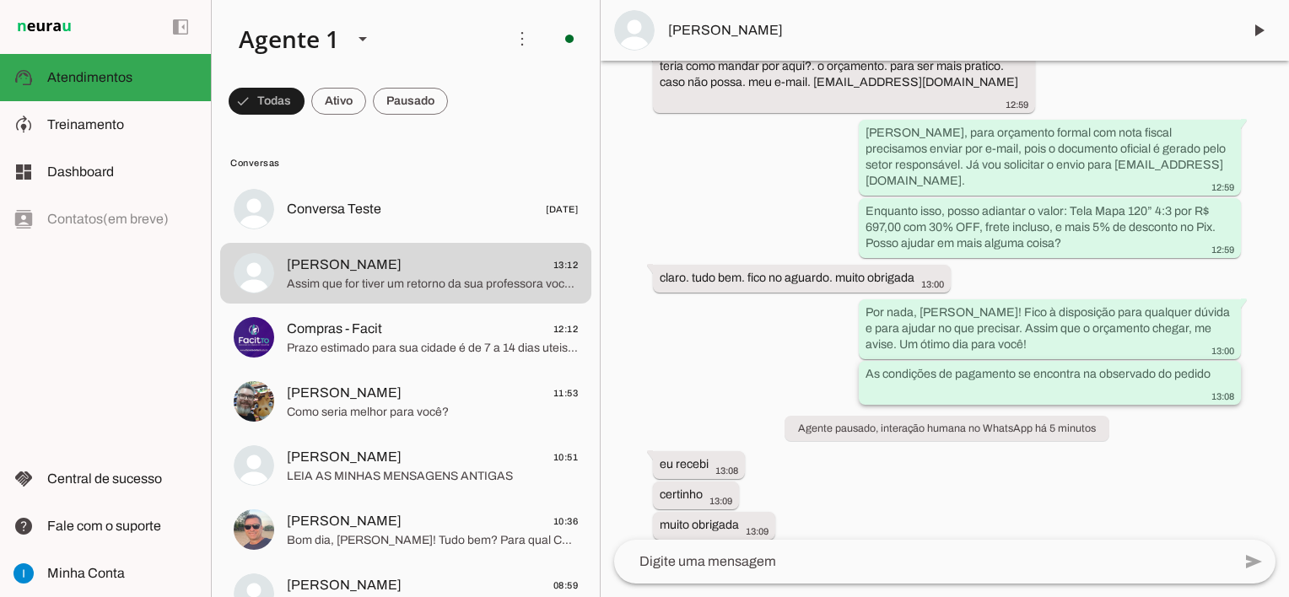
scroll to position [1801, 0]
